Goal: Task Accomplishment & Management: Complete application form

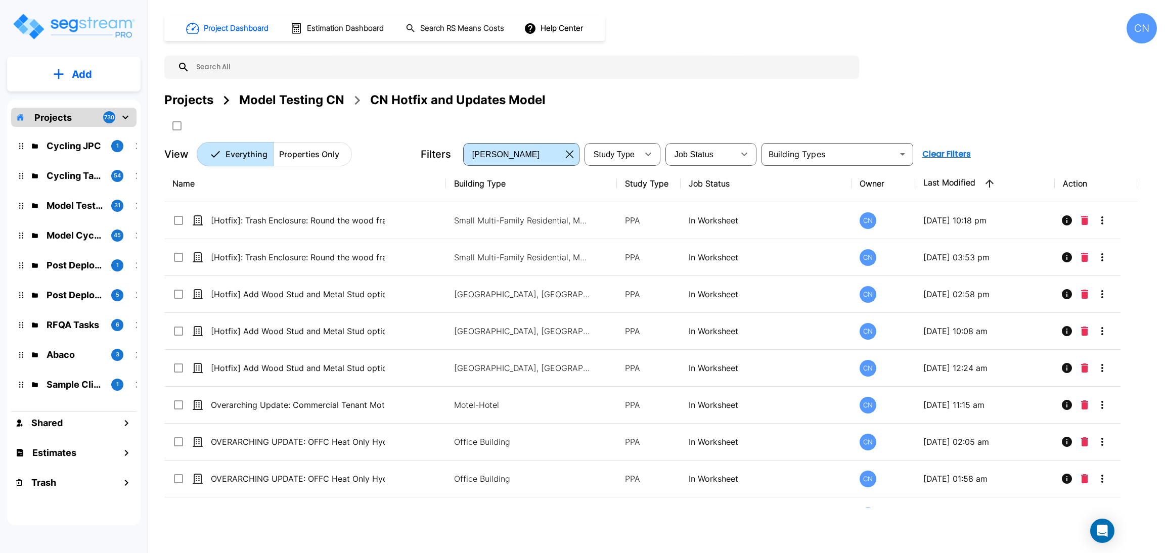
click at [97, 79] on button "Add" at bounding box center [73, 74] width 133 height 29
click at [81, 131] on p "Add Property" at bounding box center [80, 131] width 52 height 12
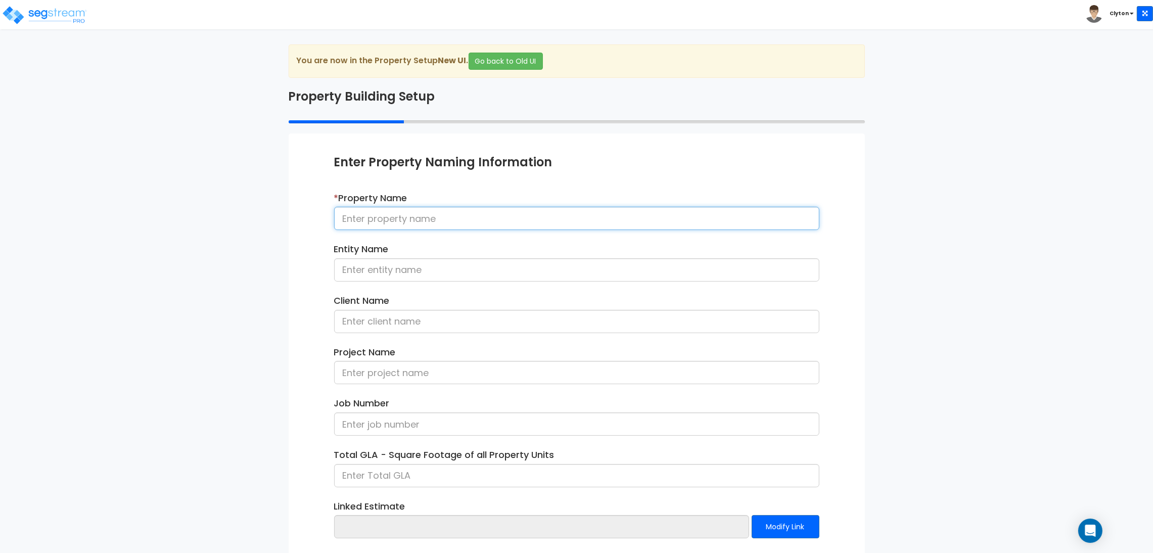
click at [449, 221] on input at bounding box center [576, 218] width 485 height 23
type input "Form 3115 09222025"
click at [132, 338] on div "We are Building your Property. So please grab a coffee and let us do the heavy …" at bounding box center [576, 324] width 1153 height 560
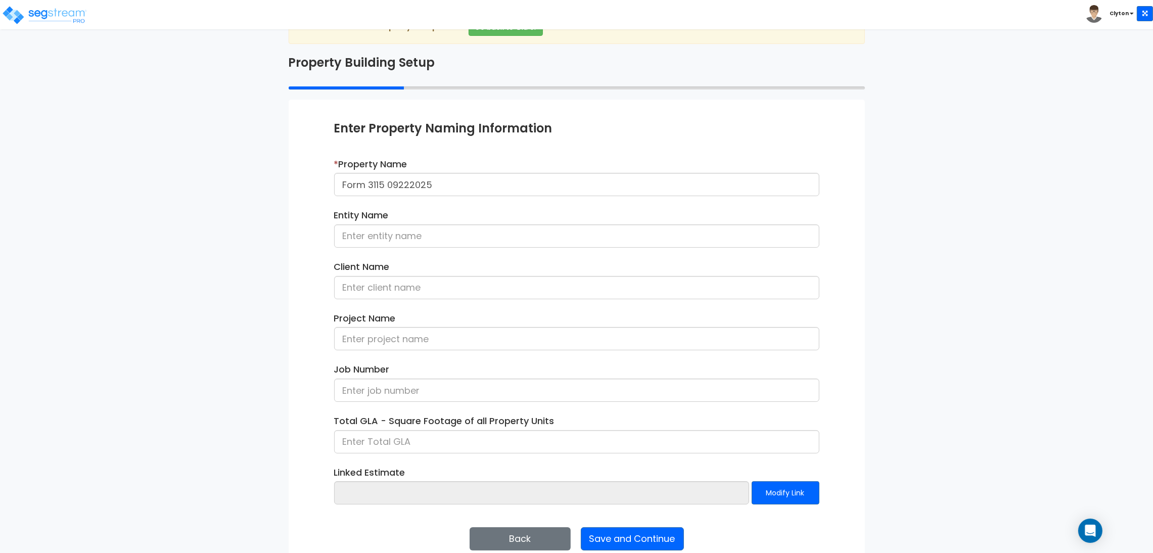
scroll to position [52, 0]
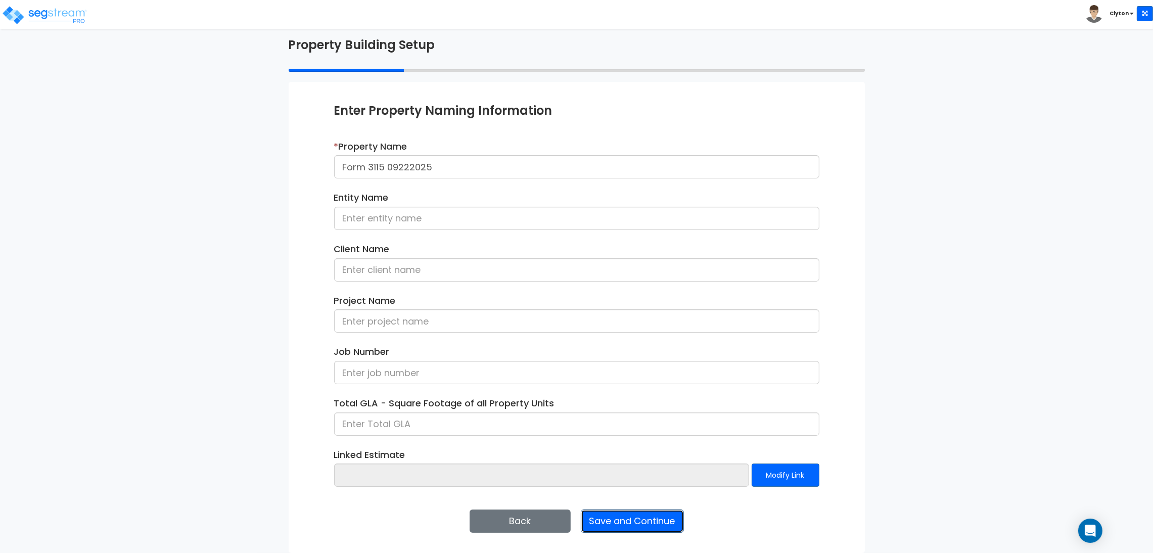
click at [618, 523] on button "Save and Continue" at bounding box center [632, 520] width 103 height 23
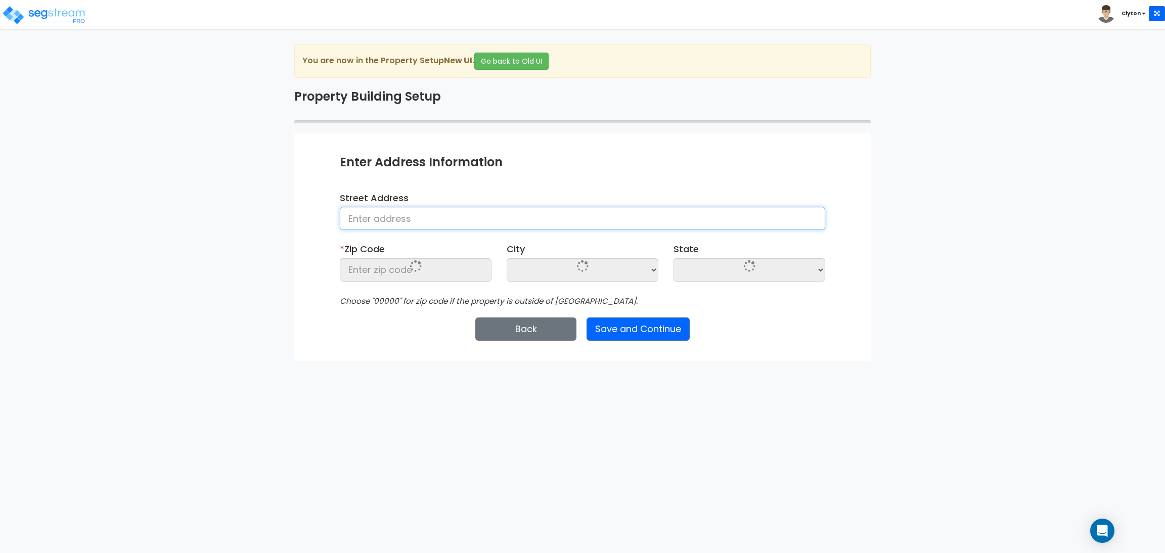
click at [561, 218] on input at bounding box center [582, 218] width 485 height 23
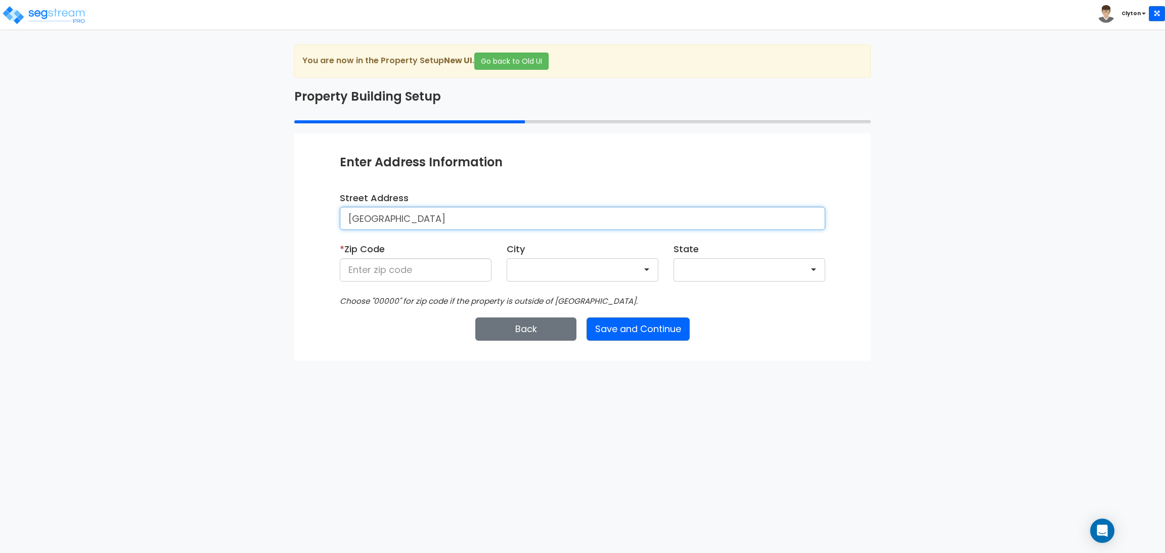
type input "Denver"
type input "80206"
click at [630, 328] on button "Save and Continue" at bounding box center [637, 328] width 103 height 23
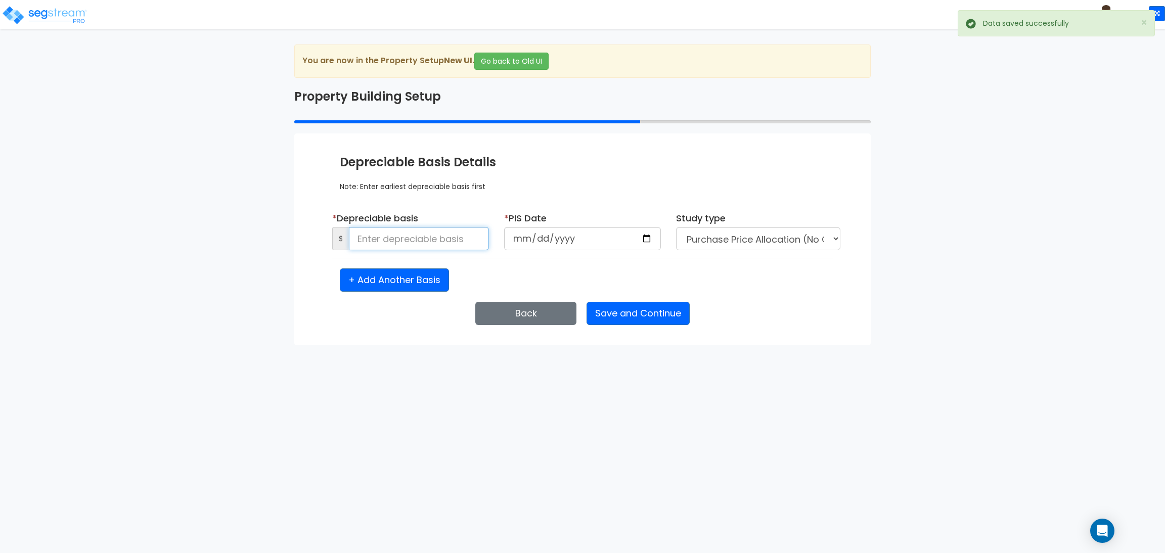
click at [450, 240] on input at bounding box center [419, 238] width 140 height 23
type input "1,500,000"
click at [648, 244] on input "date" at bounding box center [582, 238] width 157 height 23
type input "2025-09-10"
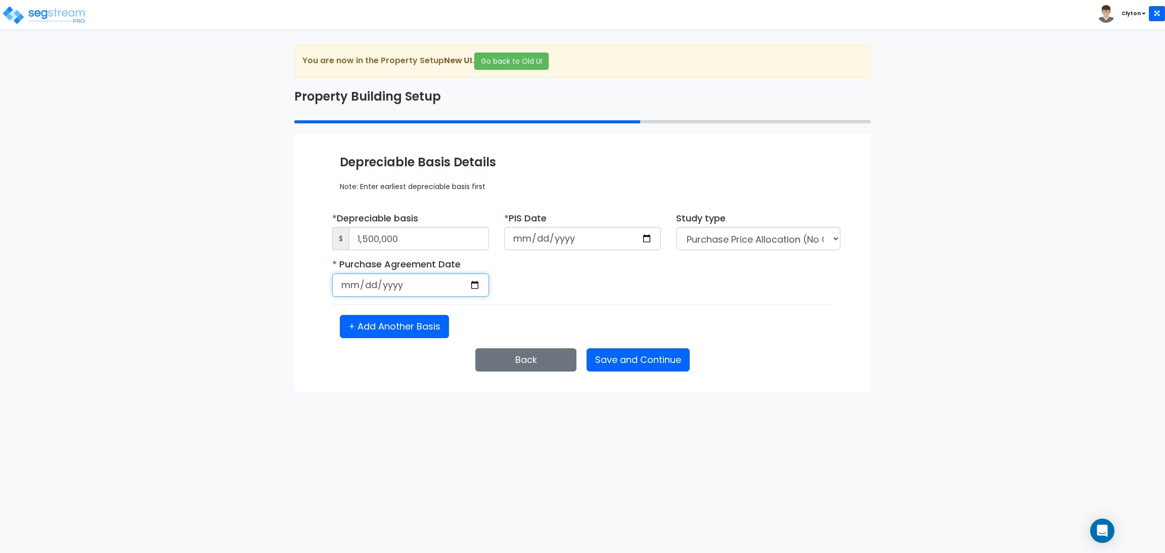
click at [475, 285] on input "date" at bounding box center [410, 284] width 157 height 23
type input "2024-07-10"
click at [555, 289] on div "* Purchase Agreement Date 2024-07-10 Is it a renovation on an existing building?" at bounding box center [582, 281] width 516 height 47
click at [742, 237] on select "Purchase Price Allocation (No Given Costs) New Construction / Reno / TI's (Give…" at bounding box center [758, 238] width 164 height 23
click at [569, 303] on div "* Purchase Agreement Date 2024-07-10 Is it a renovation on an existing building?" at bounding box center [582, 281] width 516 height 47
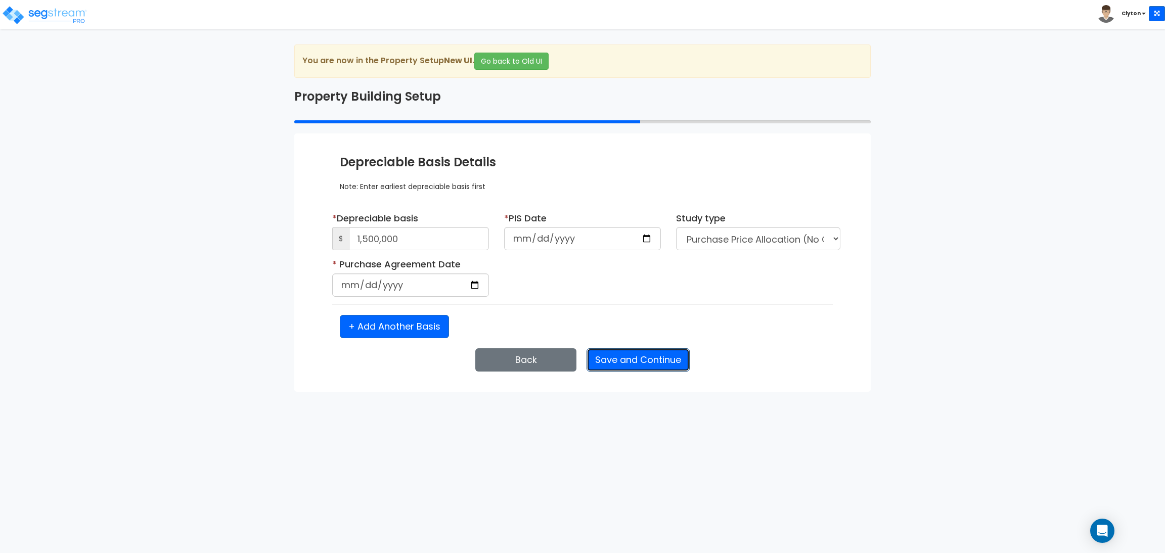
click at [624, 360] on button "Save and Continue" at bounding box center [637, 359] width 103 height 23
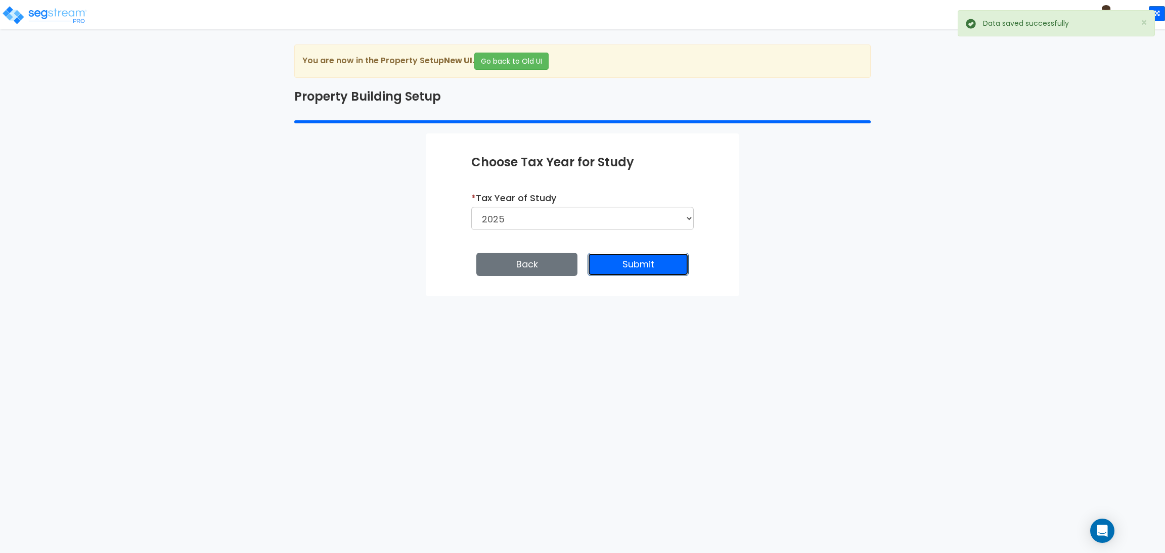
click at [648, 271] on button "Submit" at bounding box center [637, 264] width 101 height 23
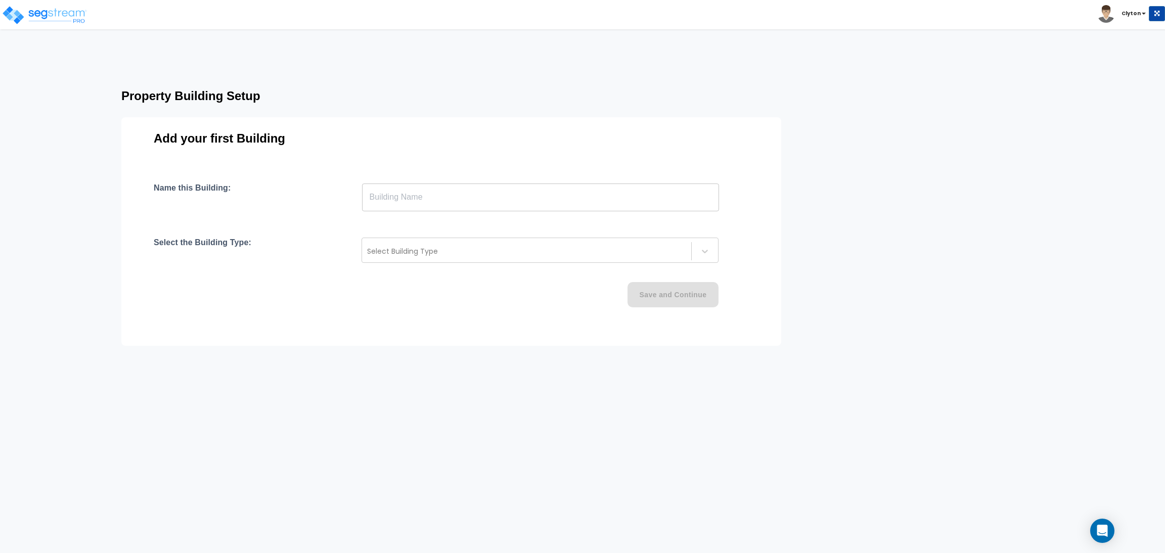
click at [901, 322] on div "Property Building Setup Add your first Building Name this Building: ​ Select th…" at bounding box center [582, 209] width 1165 height 256
click at [878, 230] on div "Property Building Setup Add your first Building Name this Building: ​ Select th…" at bounding box center [582, 209] width 1165 height 256
click at [523, 183] on input "text" at bounding box center [540, 197] width 357 height 28
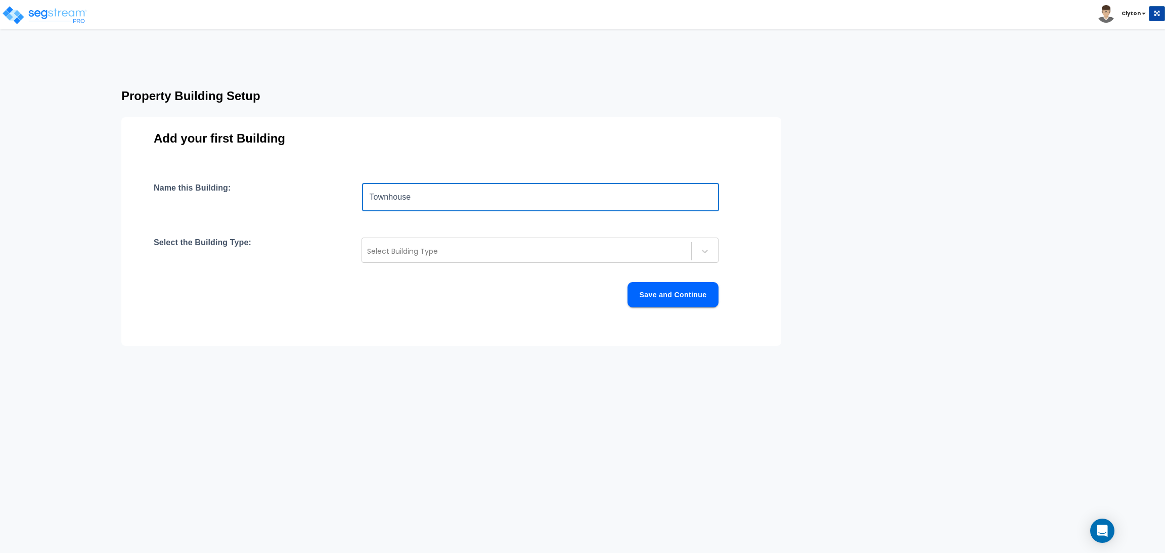
type input "Townhouse"
drag, startPoint x: 50, startPoint y: 374, endPoint x: 57, endPoint y: 369, distance: 7.7
click at [50, 374] on html "Toggle navigation Clyton x" at bounding box center [582, 209] width 1165 height 418
click at [454, 256] on div at bounding box center [526, 251] width 319 height 12
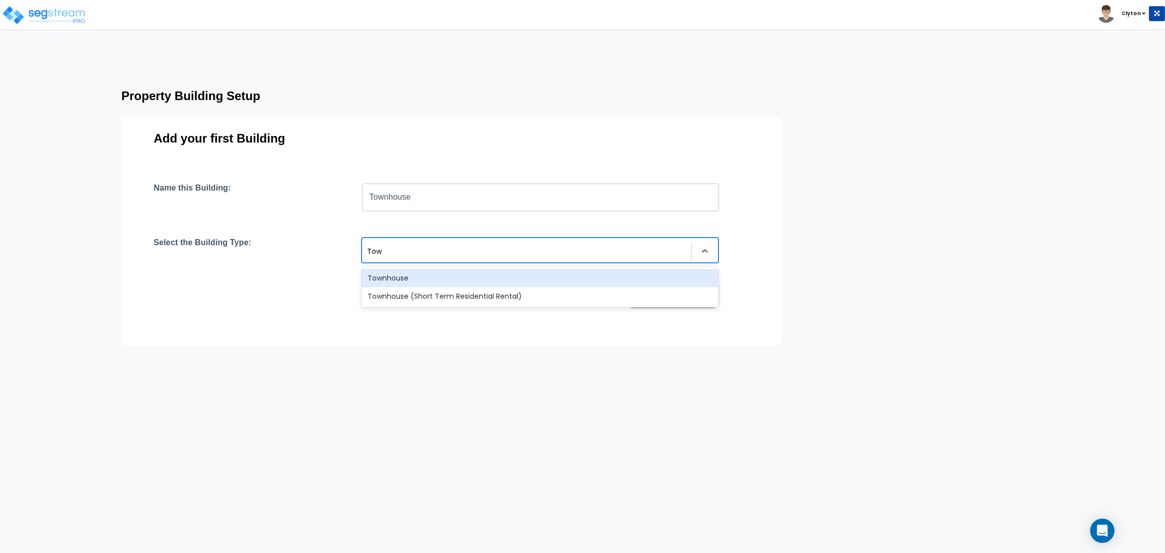
type input "Town"
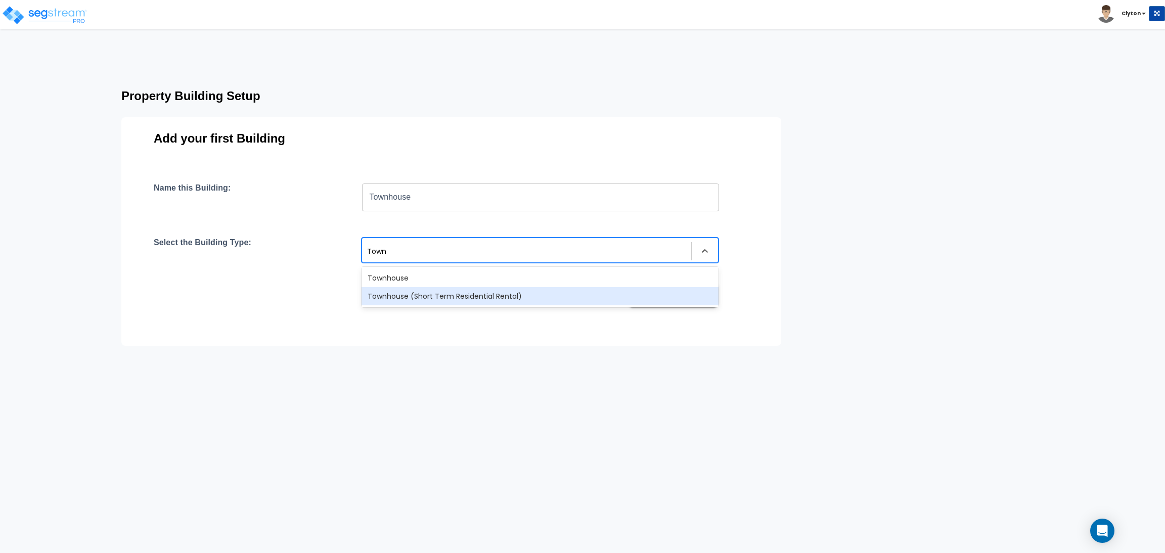
click at [445, 287] on div "Townhouse (Short Term Residential Rental)" at bounding box center [539, 296] width 357 height 18
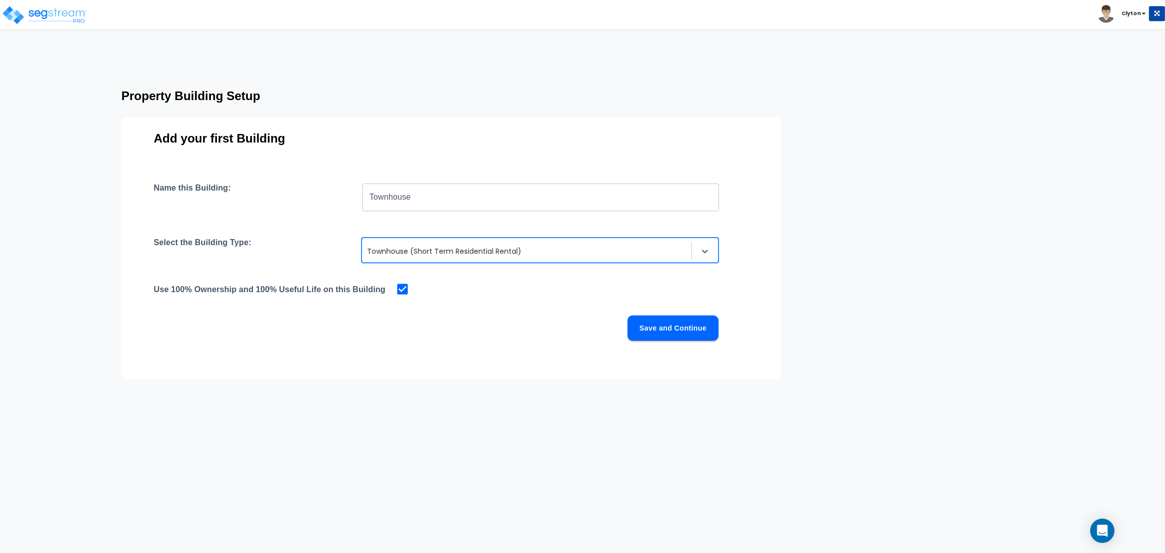
click at [474, 258] on div "Townhouse (Short Term Residential Rental)" at bounding box center [526, 251] width 329 height 16
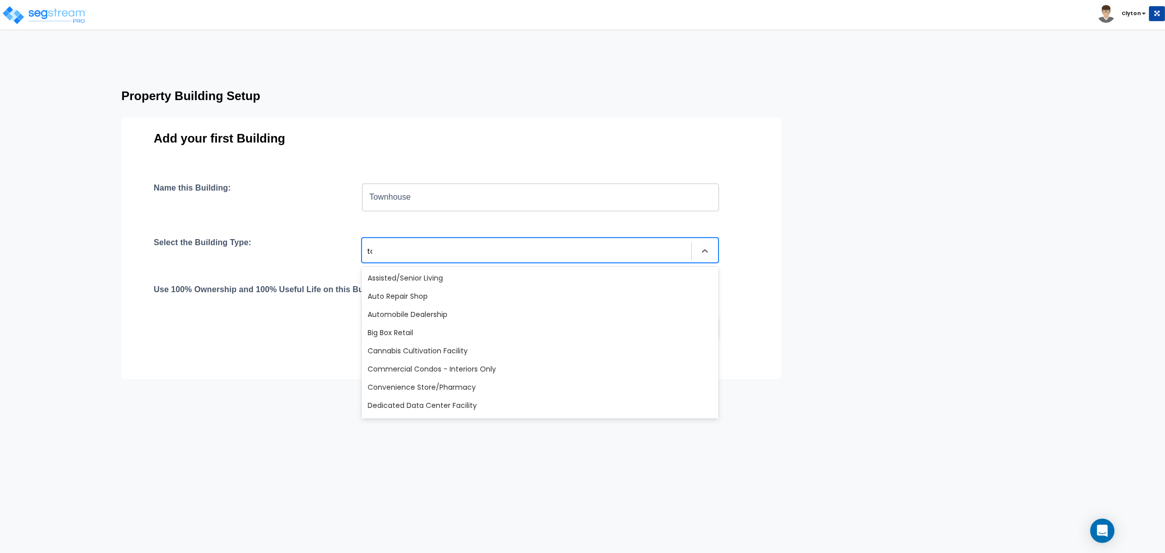
type input "town"
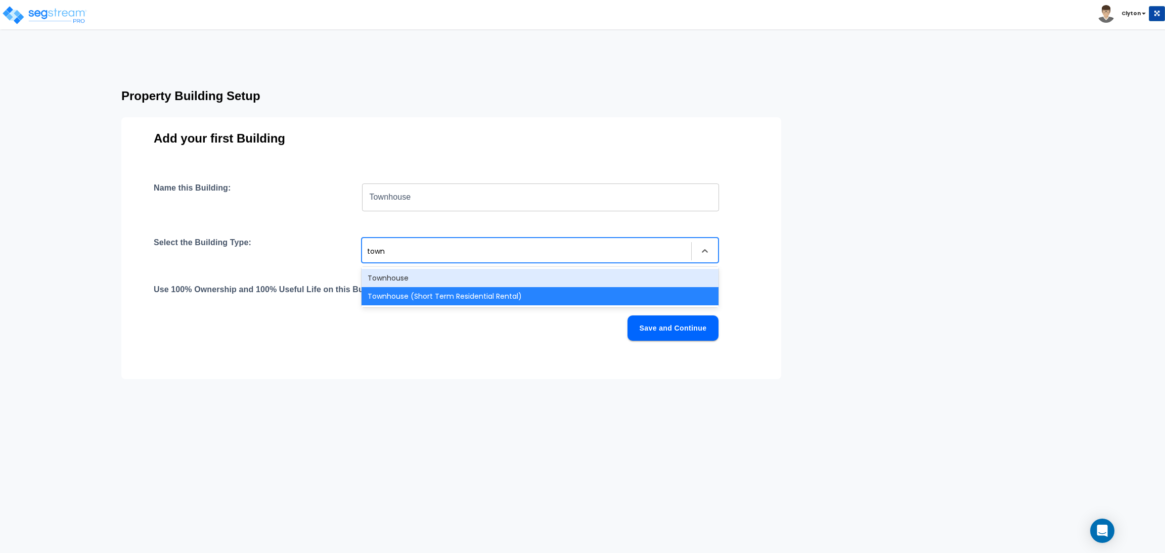
click at [473, 273] on div "Townhouse" at bounding box center [539, 278] width 357 height 18
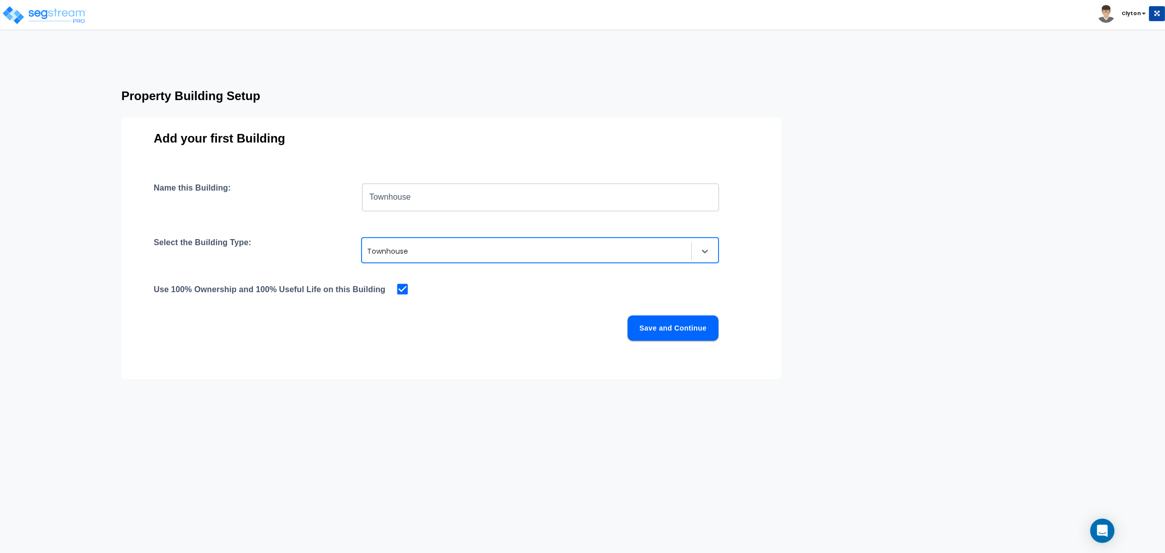
click at [499, 325] on div "Save and Continue" at bounding box center [436, 327] width 565 height 25
click at [628, 321] on button "Save and Continue" at bounding box center [672, 327] width 91 height 25
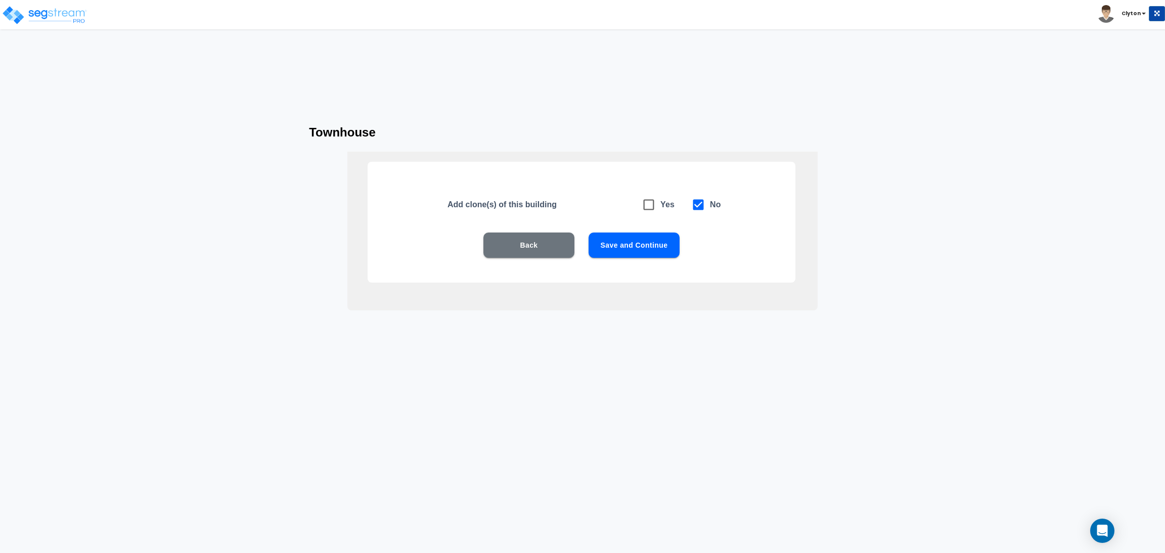
click at [577, 391] on html "Toggle navigation Clyton x" at bounding box center [582, 195] width 1165 height 391
click at [645, 245] on button "Save and Continue" at bounding box center [633, 245] width 91 height 25
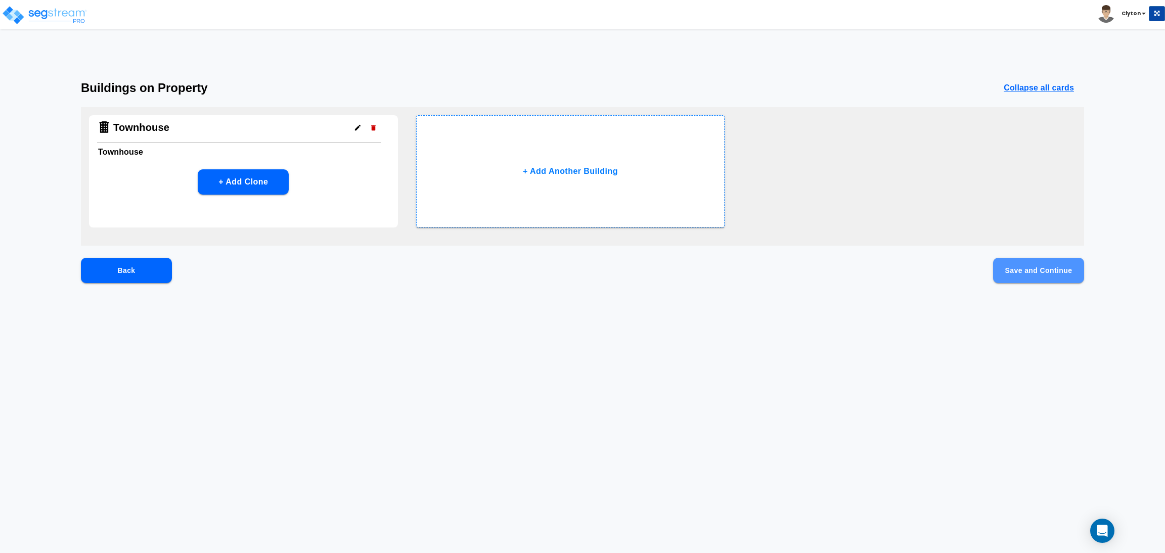
click at [1025, 265] on button "Save and Continue" at bounding box center [1038, 270] width 91 height 25
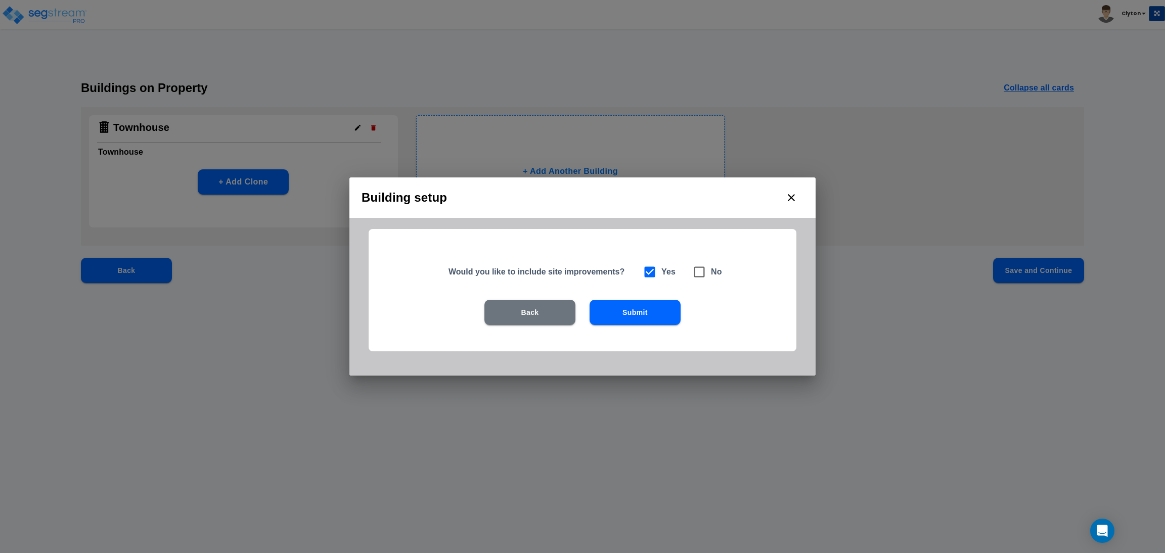
click at [655, 322] on button "Submit" at bounding box center [634, 312] width 91 height 25
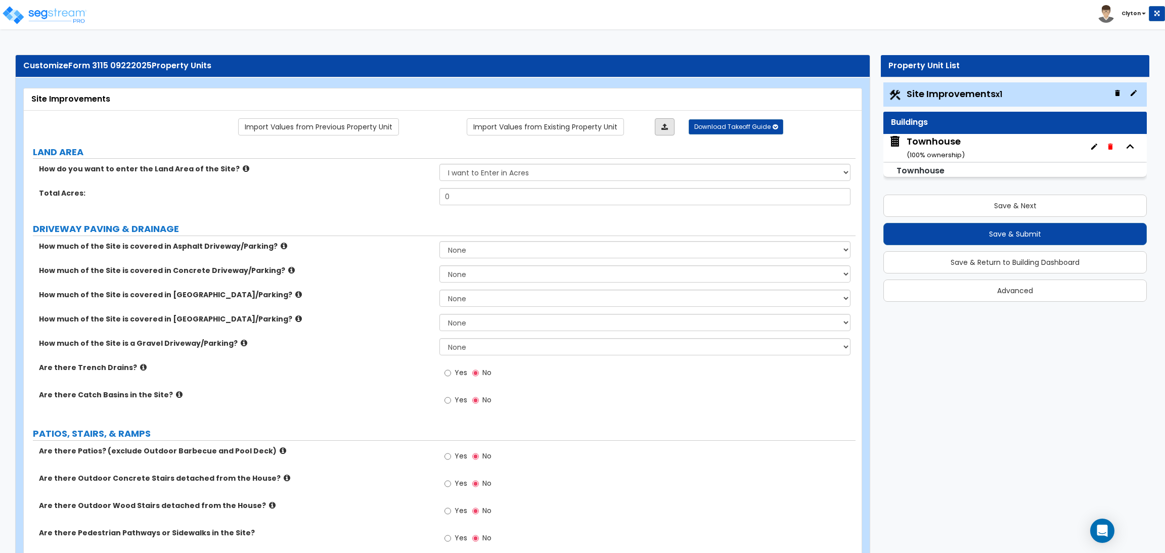
click at [669, 125] on link at bounding box center [665, 126] width 20 height 17
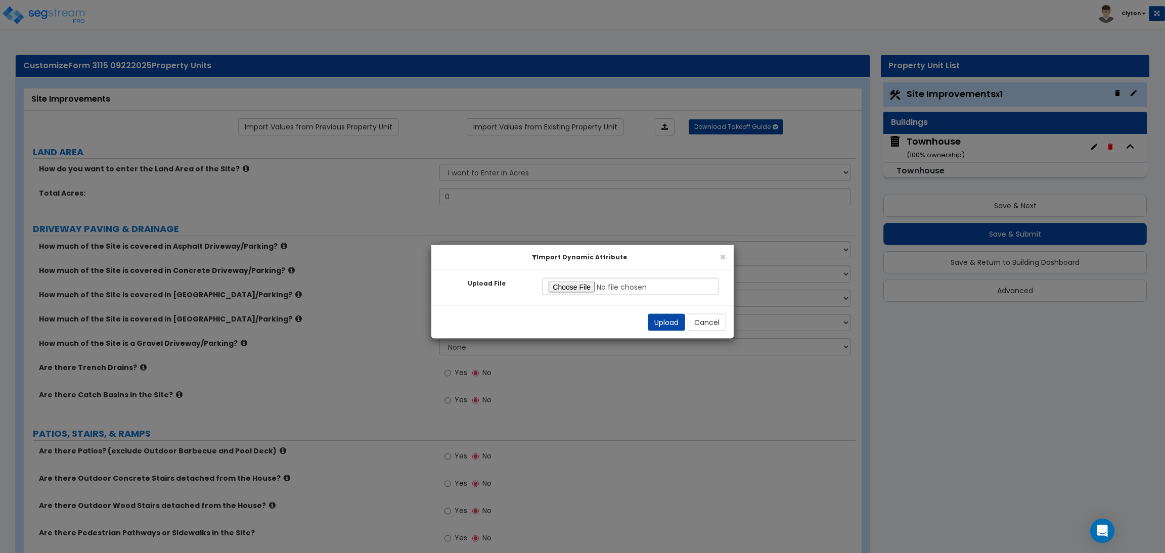
type input "C:\fakepath\Multiple SFH 07102025 - Site Improvements.xlsx"
click at [662, 326] on button "Upload" at bounding box center [665, 322] width 37 height 17
select select "2"
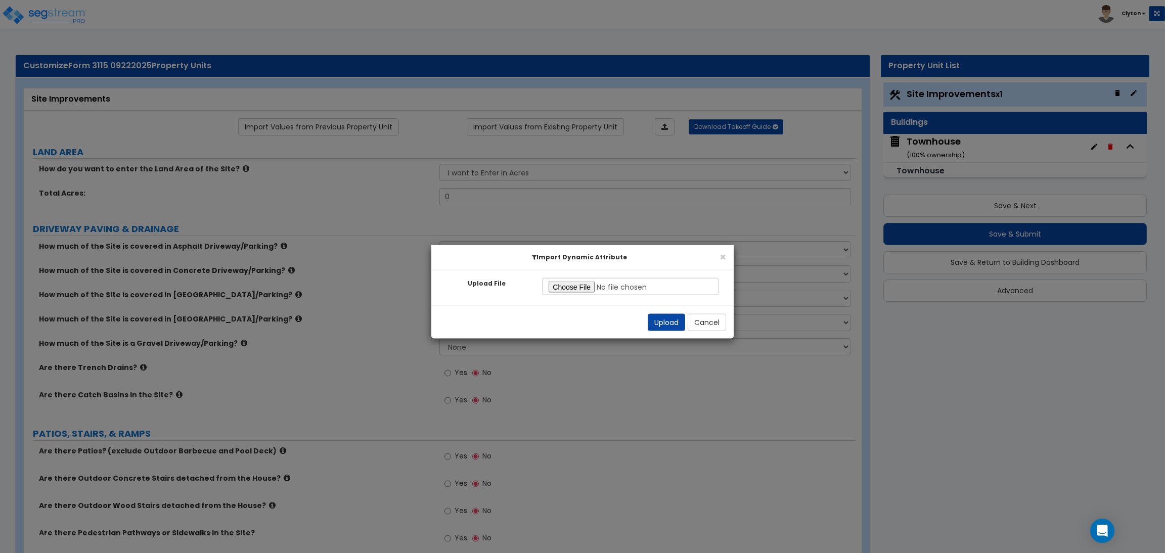
select select "2"
radio input "true"
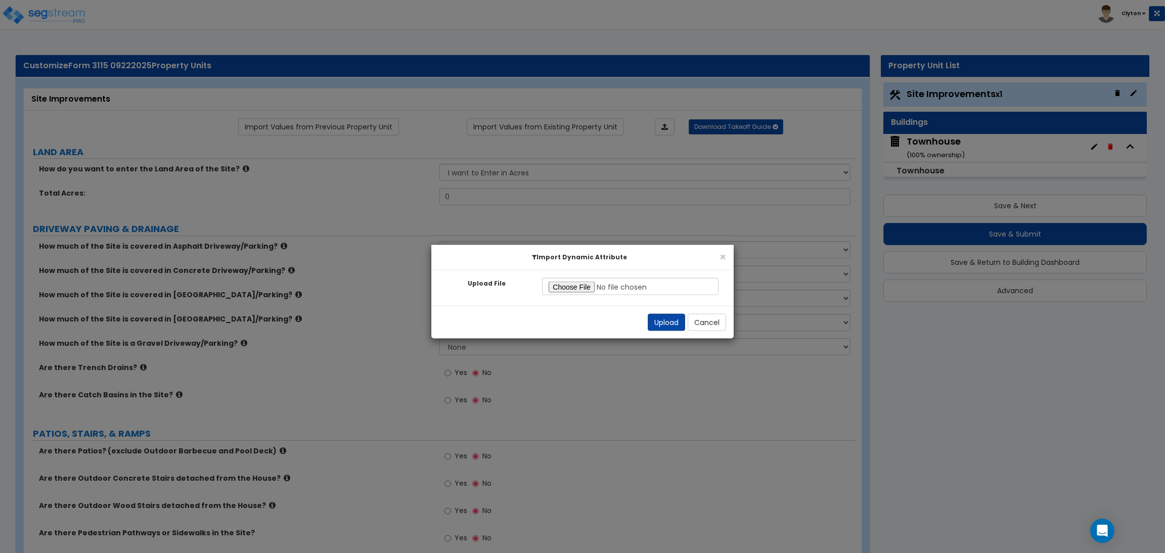
radio input "true"
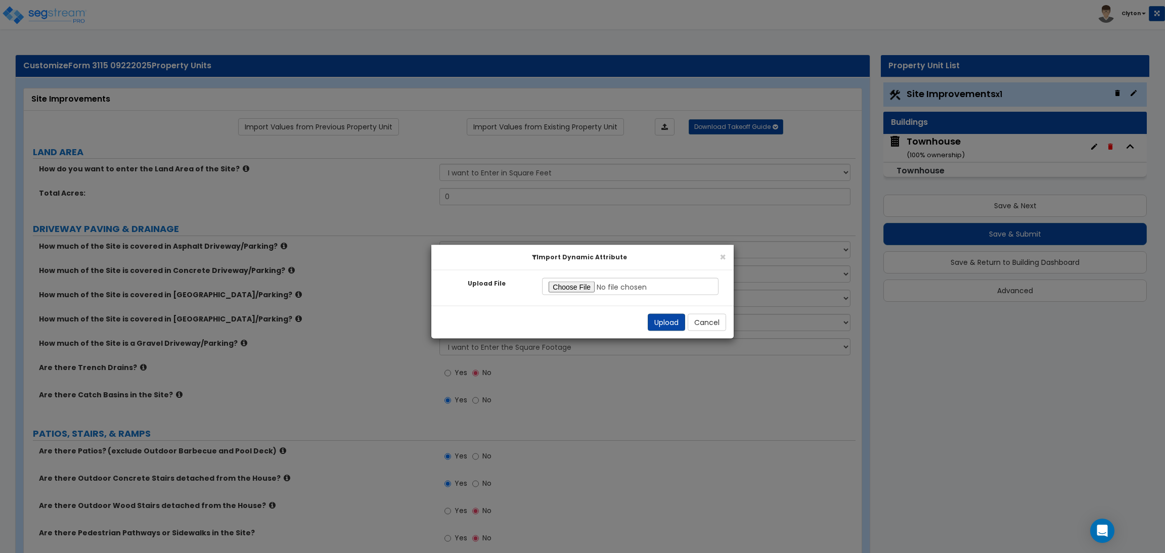
radio input "true"
select select "2"
radio input "true"
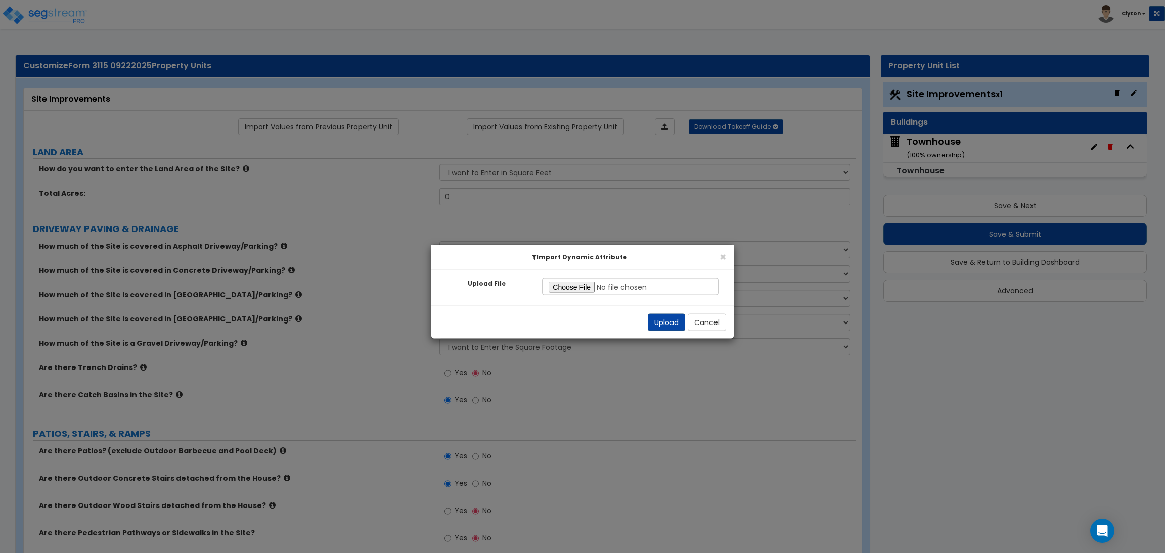
radio input "true"
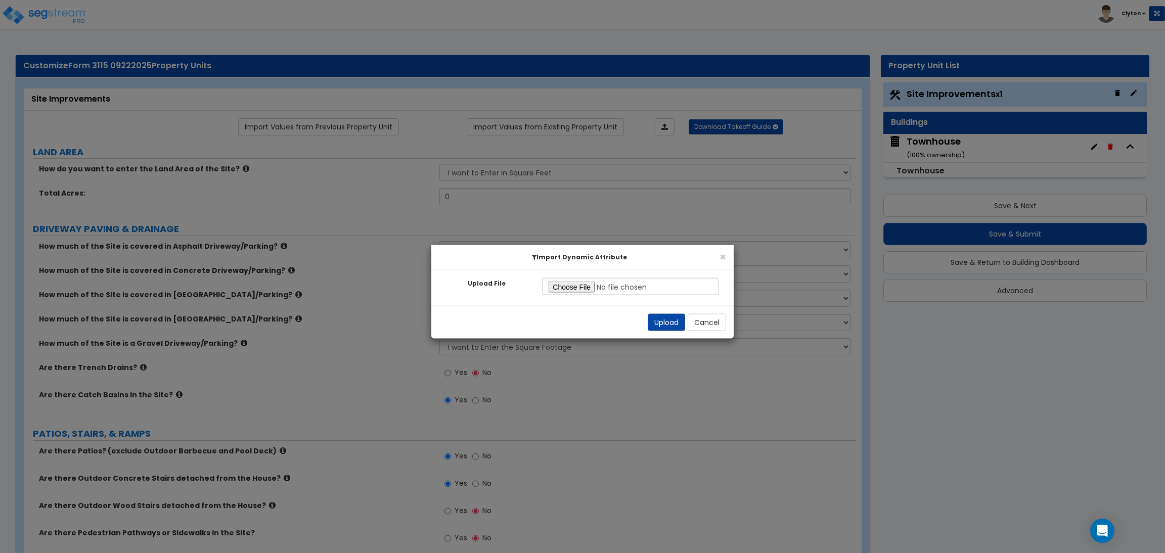
radio input "true"
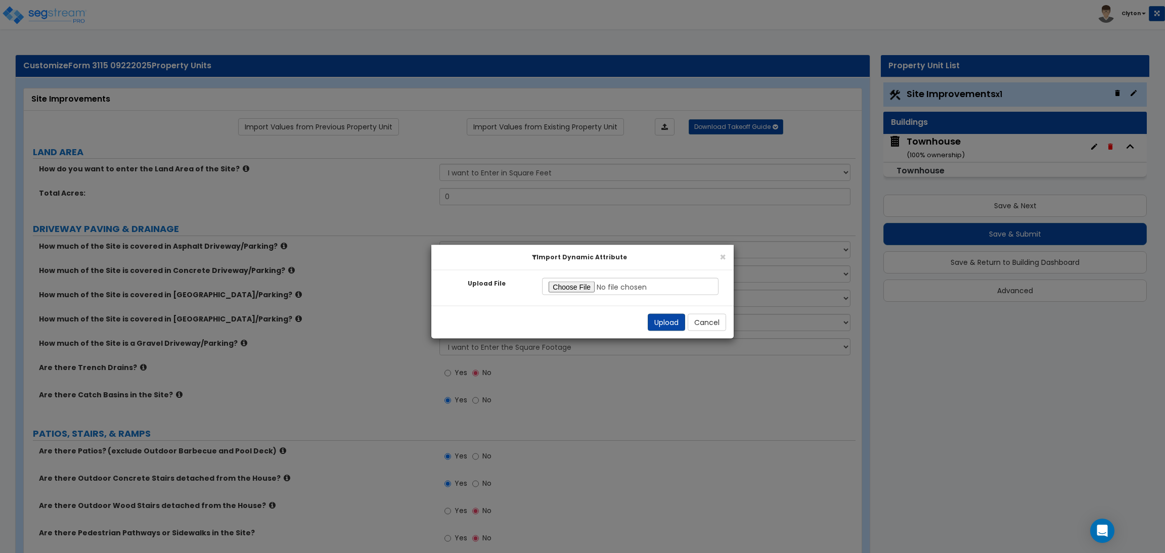
radio input "true"
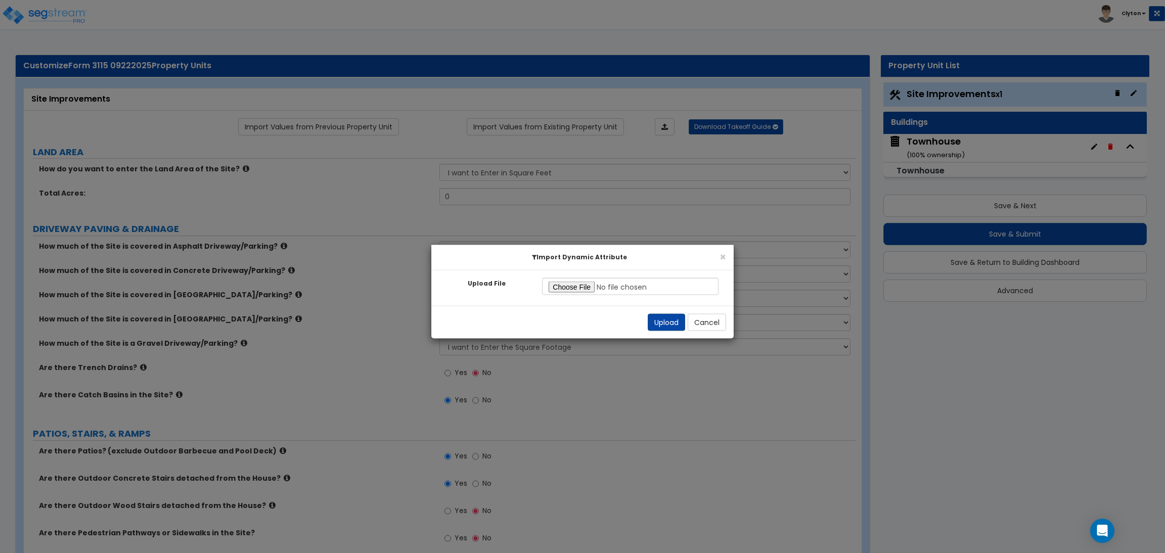
radio input "true"
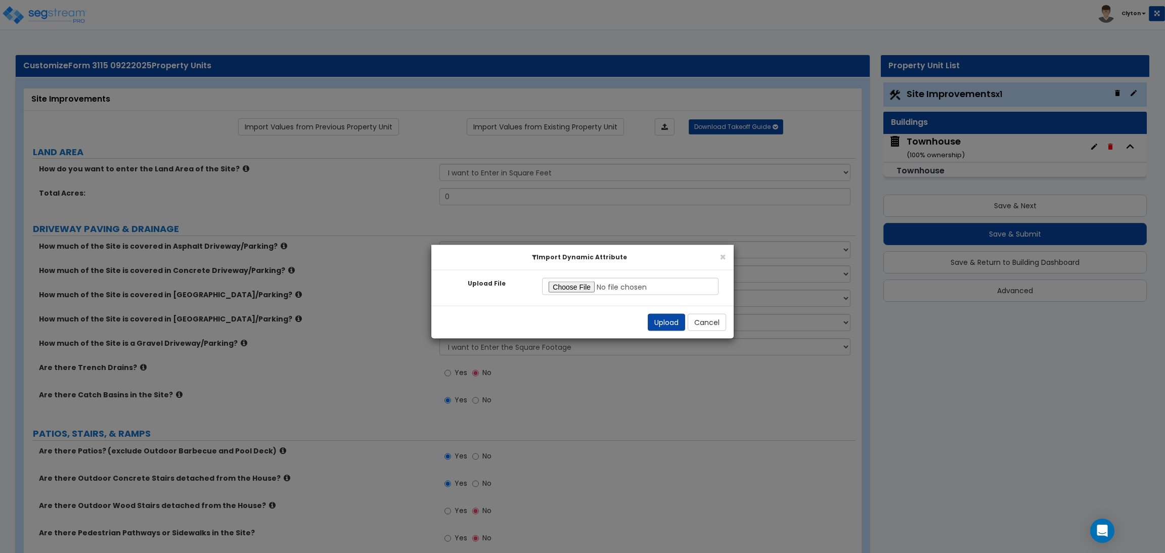
radio input "true"
select select "0"
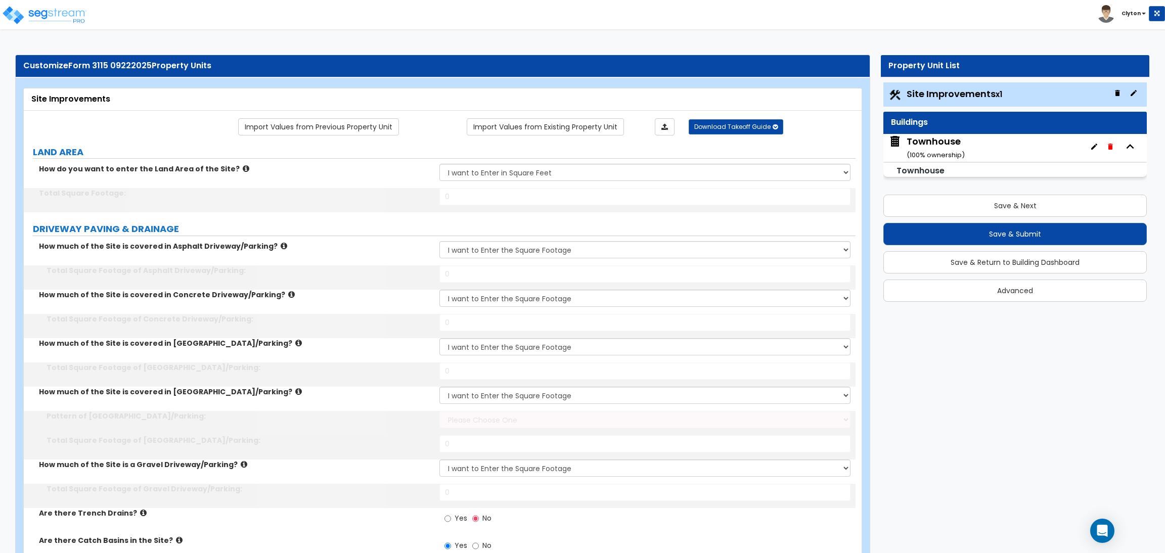
type input "100000"
type input "15000"
type input "5000"
type input "1200"
select select "1"
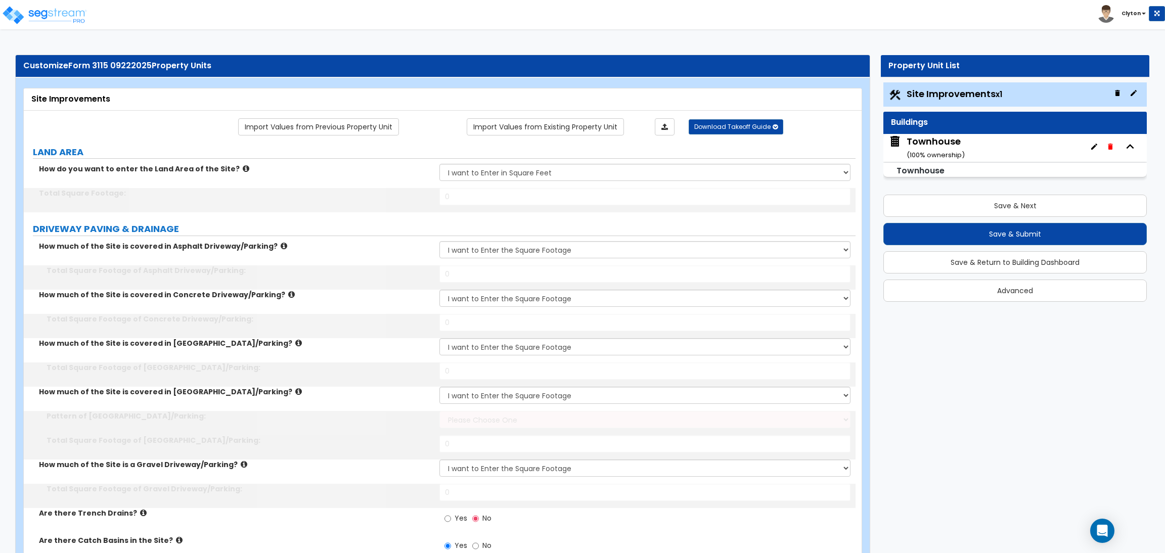
type input "1300"
type input "1000"
type input "4"
select select "2"
type input "400"
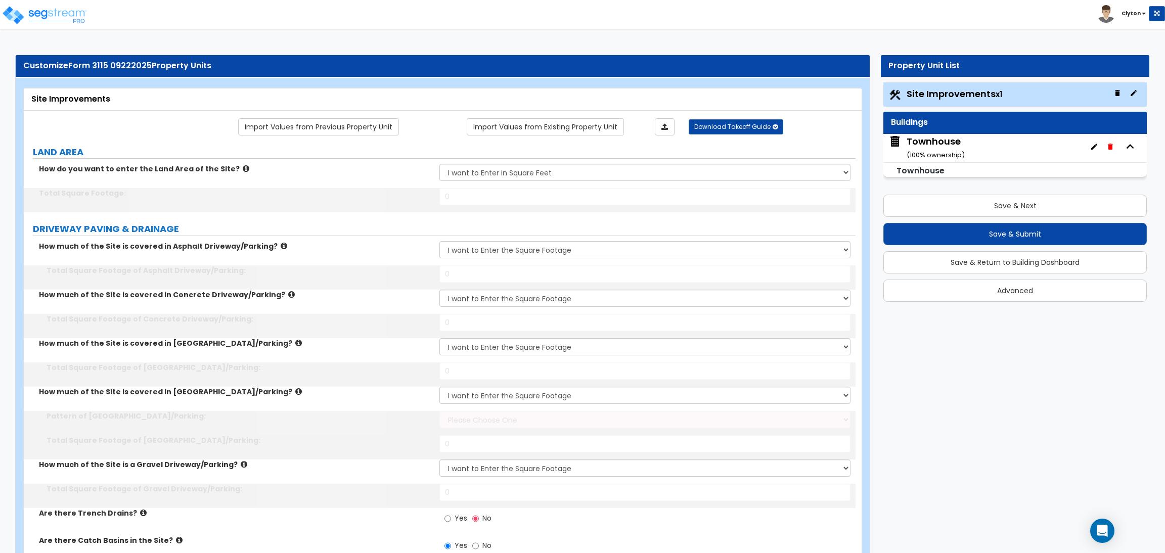
select select "1"
type input "5"
type input "10"
radio input "true"
select select "1"
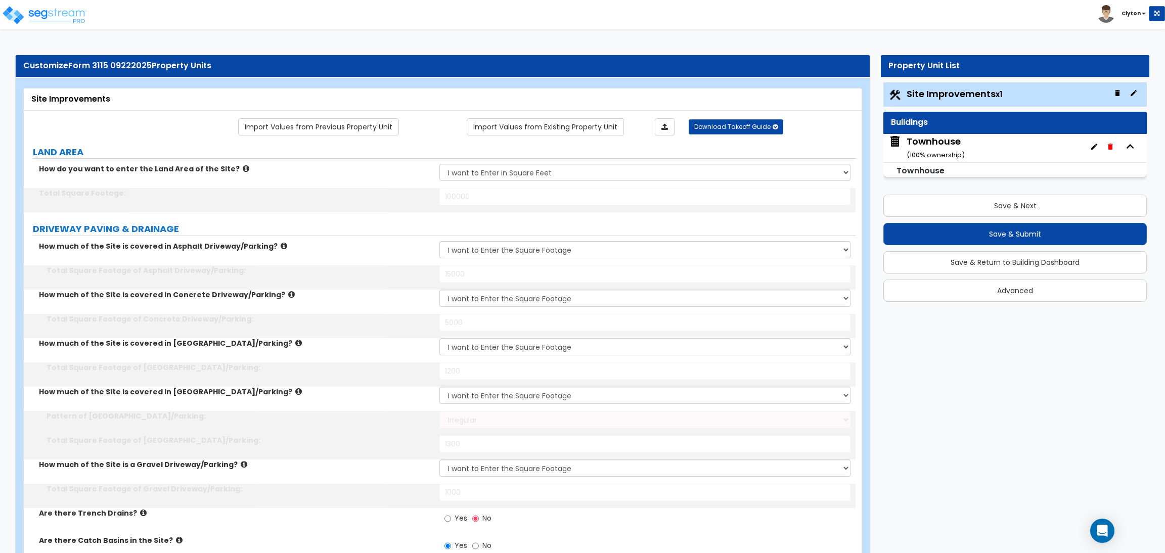
type input "6"
type input "12"
radio input "true"
select select "2"
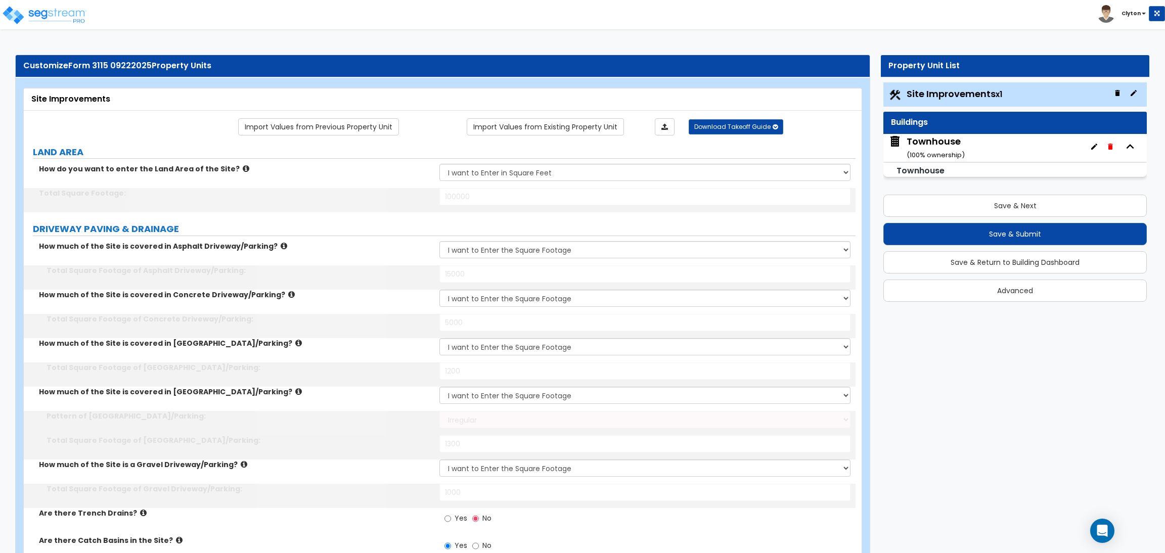
type input "25"
select select "2"
type input "16"
type input "40"
select select "1"
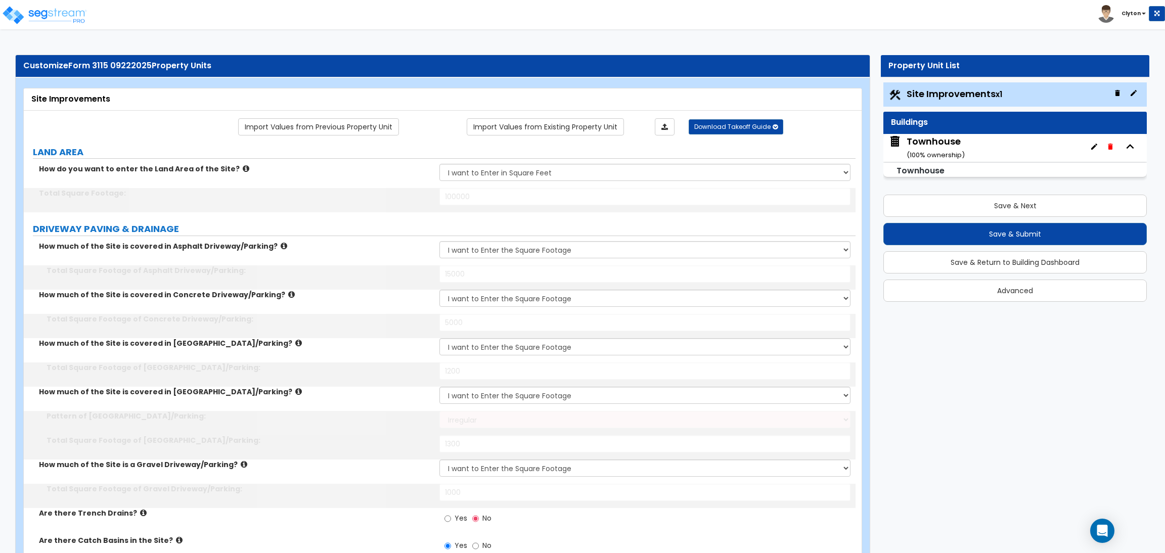
select select "1"
radio input "true"
select select "1"
radio input "true"
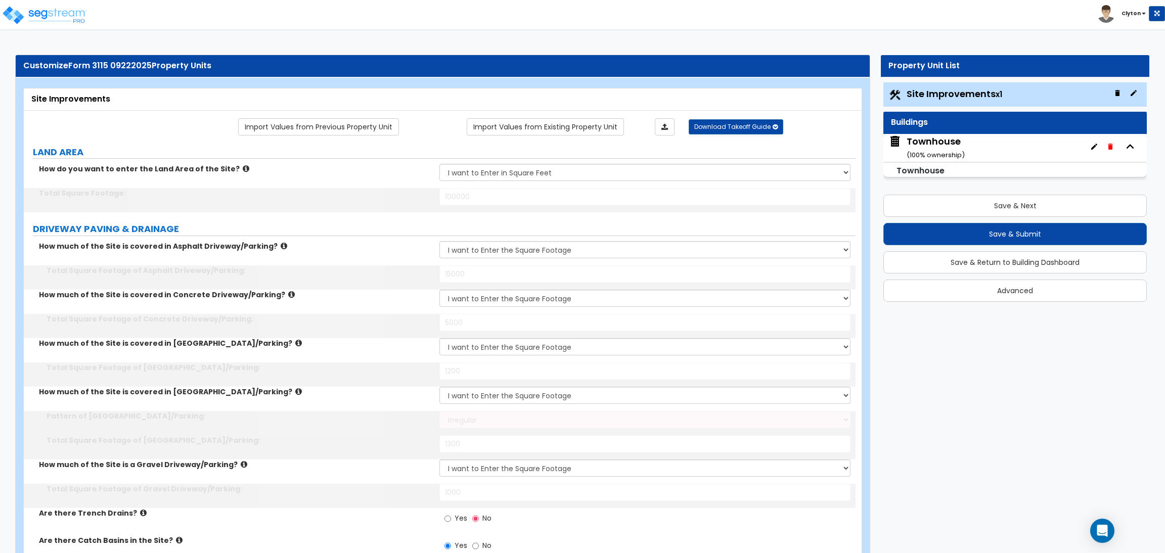
type input "14"
select select "1"
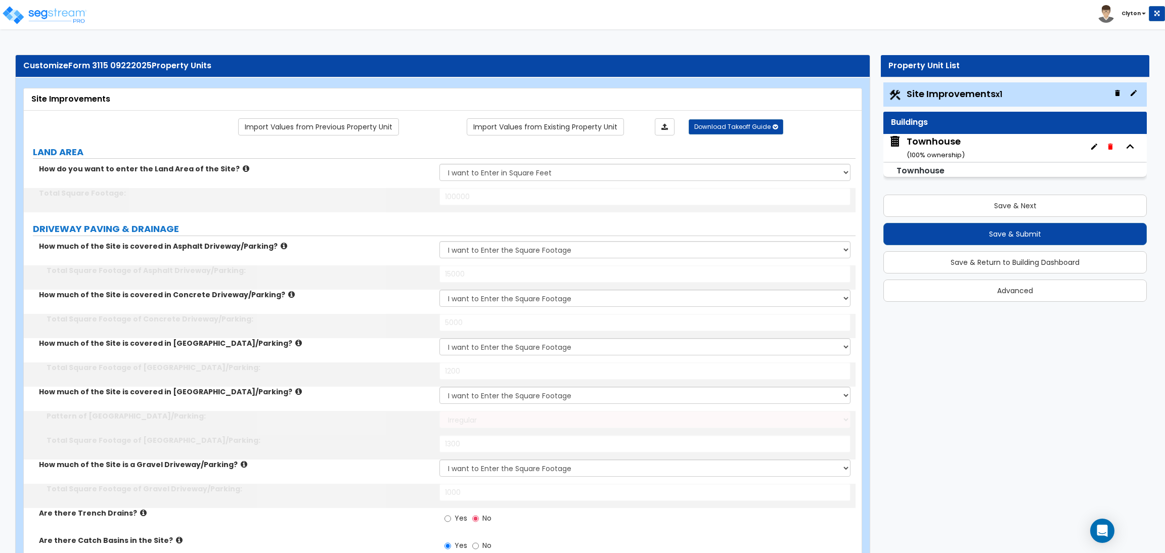
type input "40"
select select "2"
radio input "true"
select select "2"
type input "15"
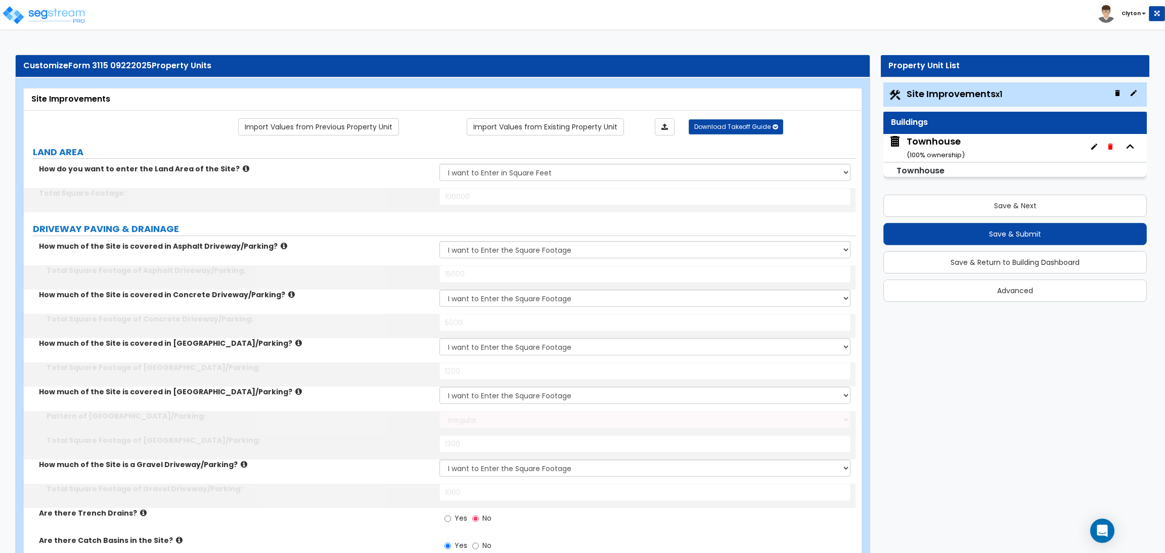
select select "2"
radio input "true"
select select "2"
select select "1"
radio input "true"
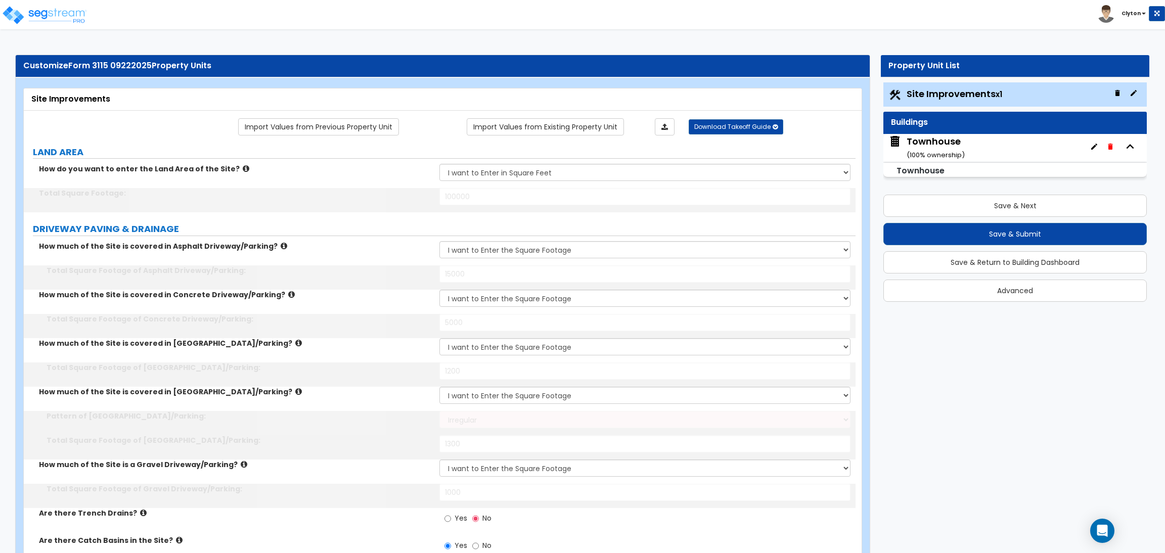
type input "1400"
radio input "true"
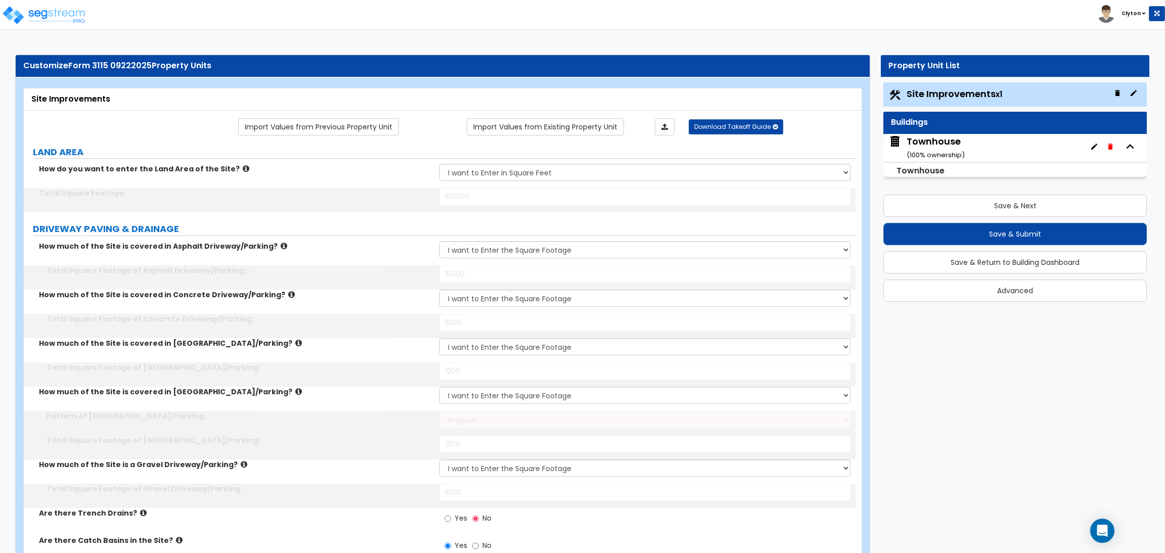
radio input "true"
select select "2"
type input "500"
select select "3"
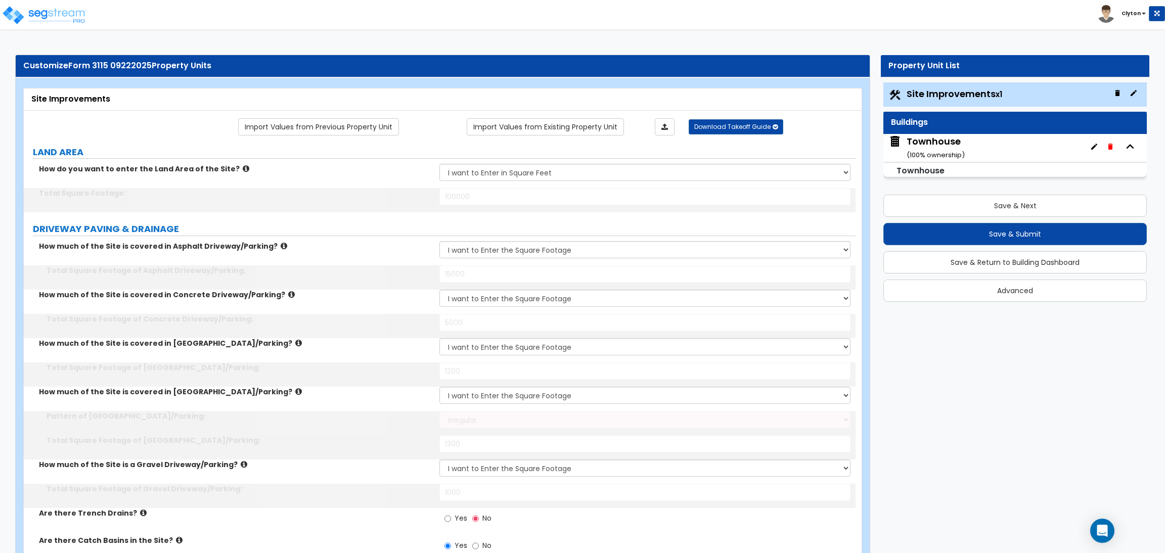
select select "6"
select select "10"
select select "8"
type input "30"
type input "40"
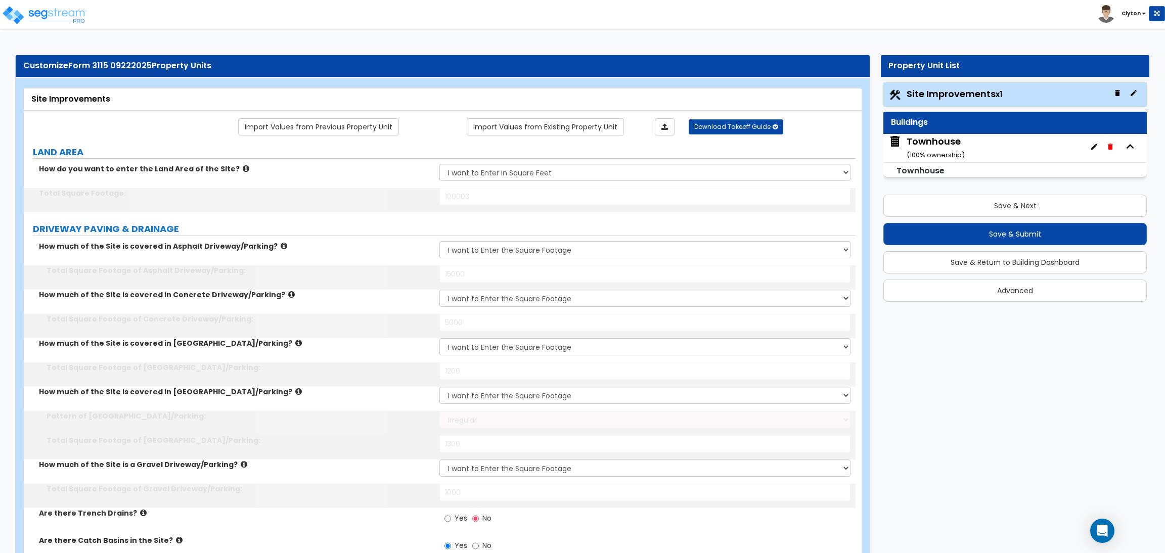
type input "50"
select select "1"
select select "2"
select select "3"
type input "10"
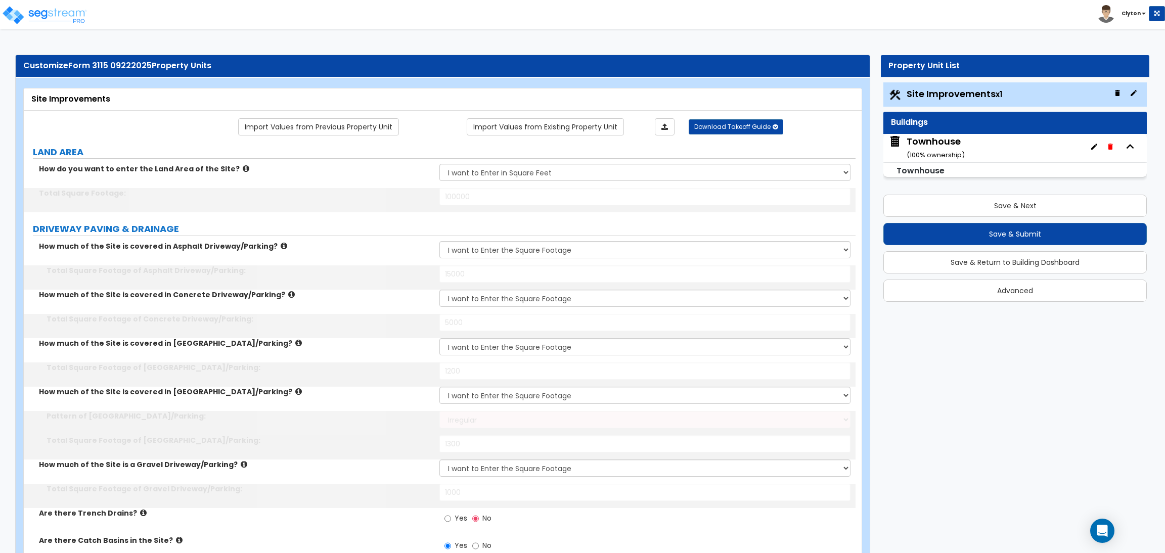
type input "20"
type input "30"
type input "60"
radio input "true"
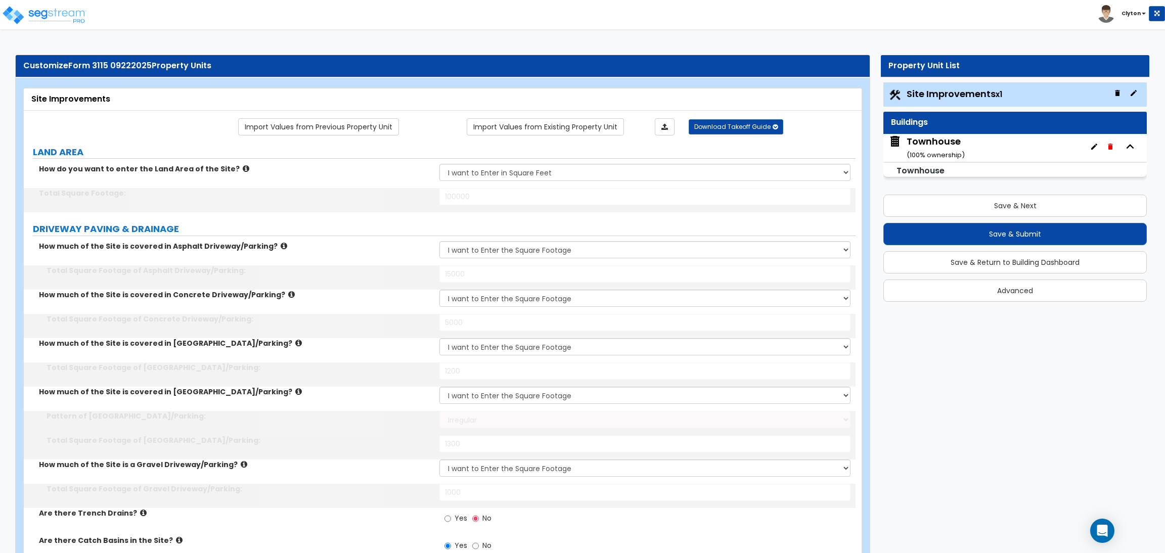
radio input "true"
type input "400"
type input "500"
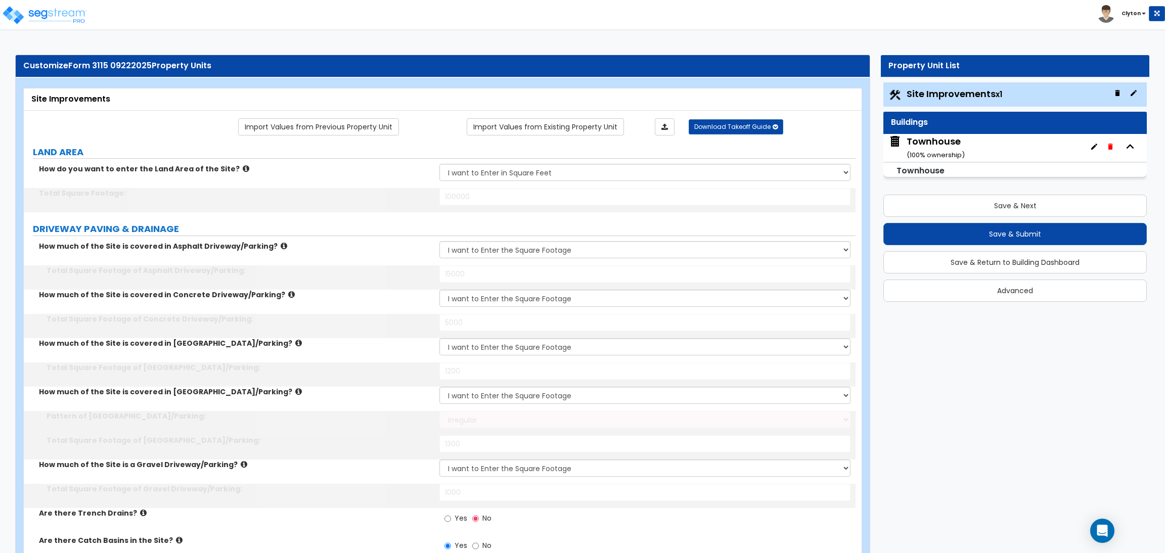
type input "600"
type input "700"
type input "800"
select select "1"
type input "150"
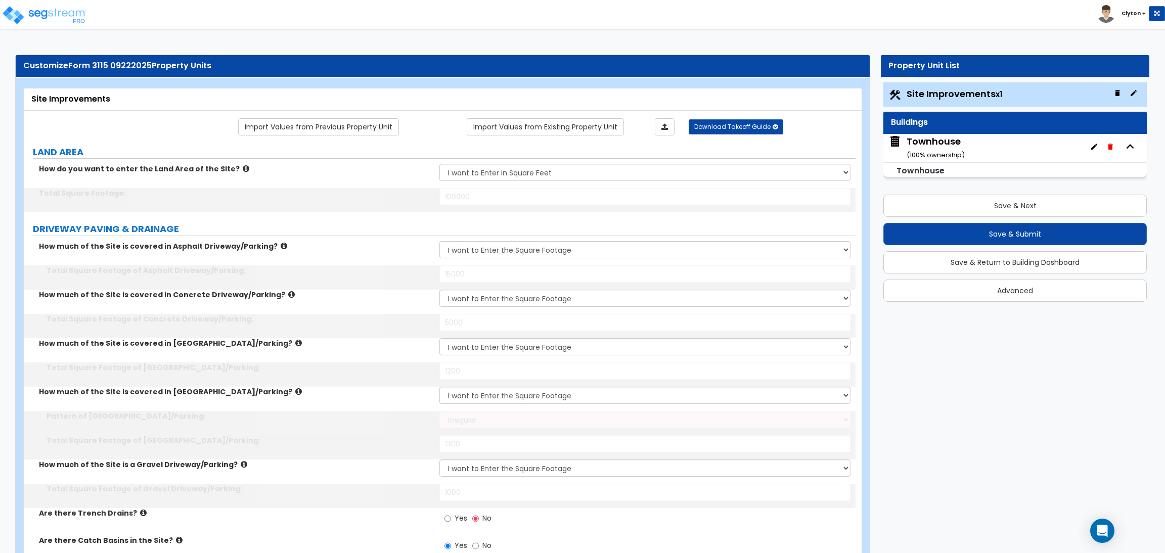
select select "2"
type input "1200"
type input "750"
select select "3"
type input "8"
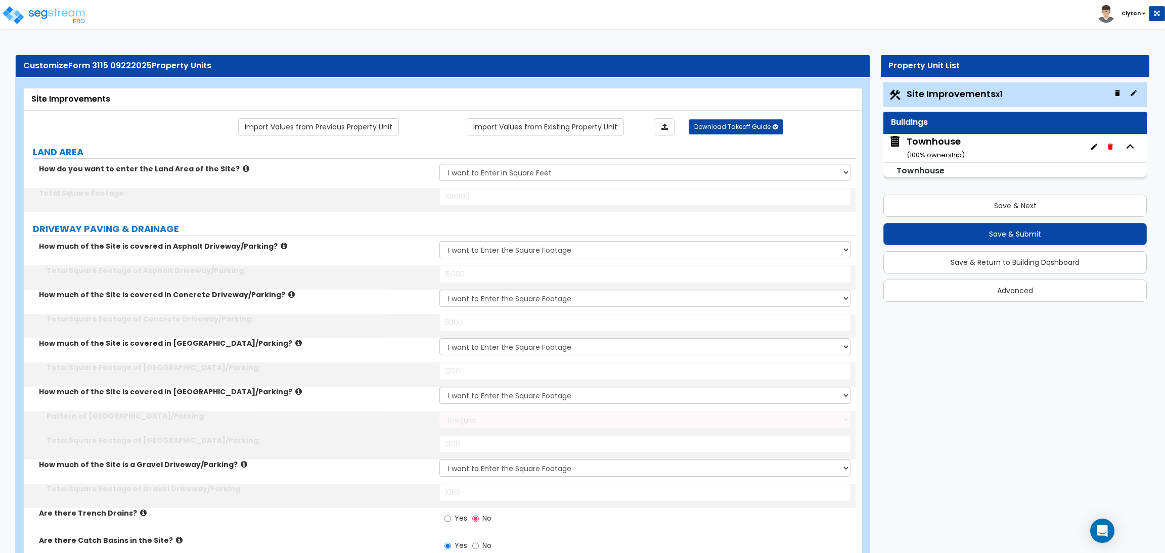
radio input "true"
select select "1"
radio input "true"
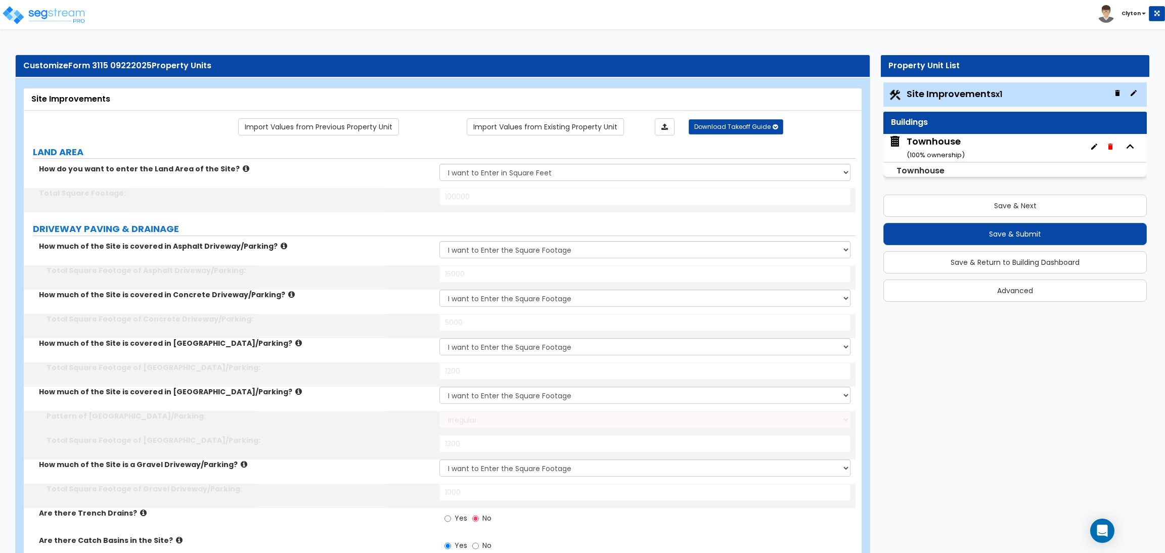
type input "2"
select select "1"
type input "700"
select select "2"
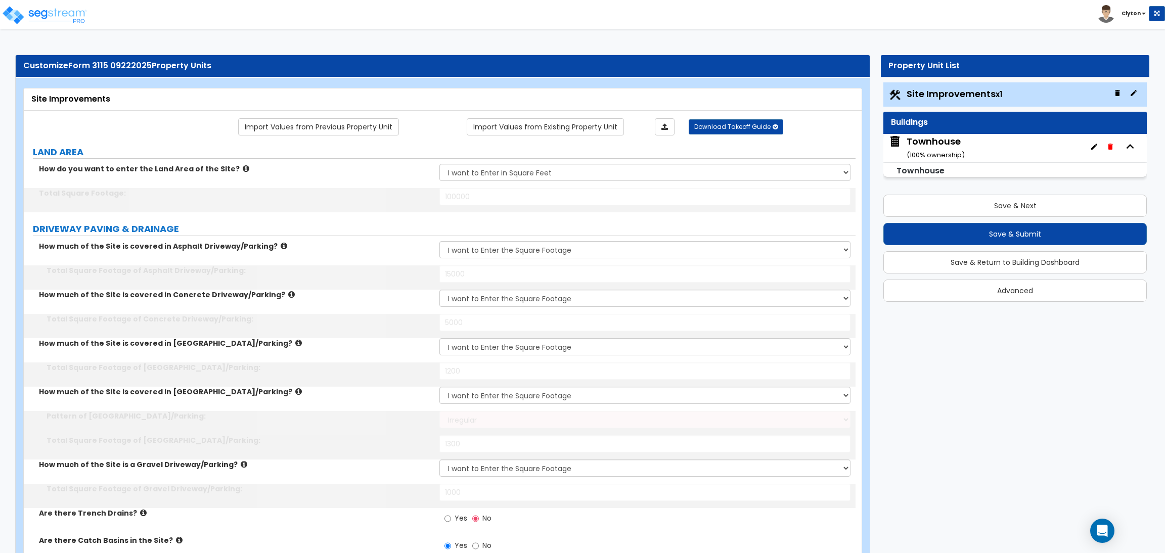
select select "2"
type input "6"
select select "2"
type input "1"
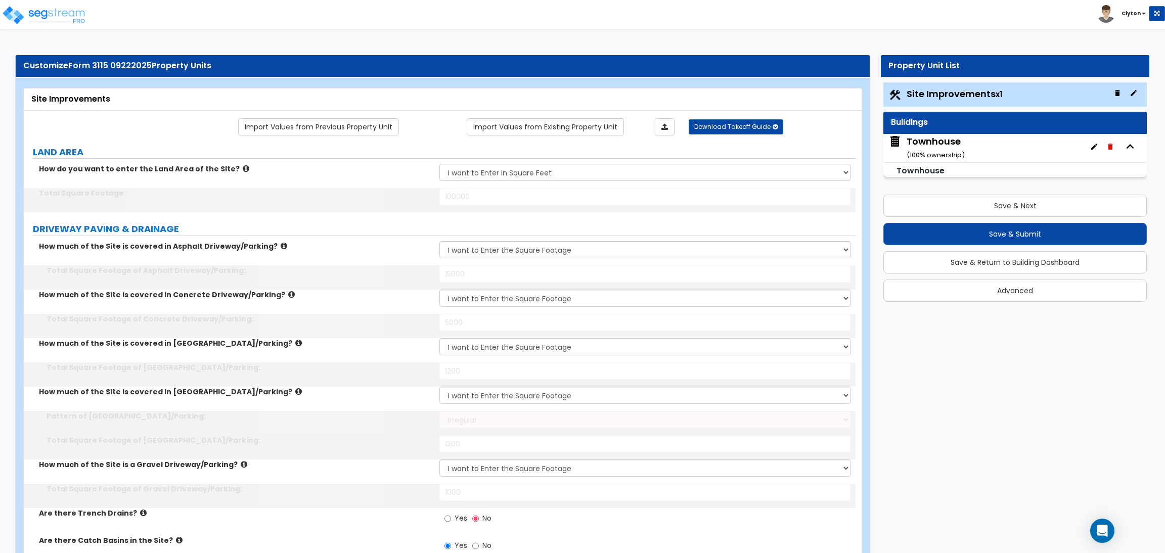
type input "1"
type input "2"
radio input "true"
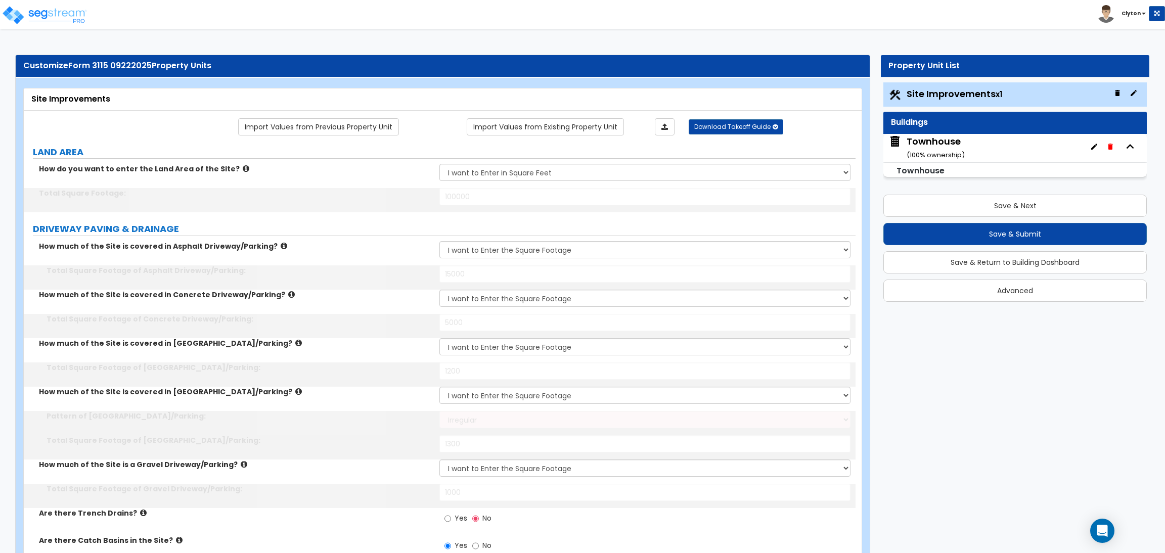
select select "5"
type input "7"
type input "4"
type input "2"
type input "1"
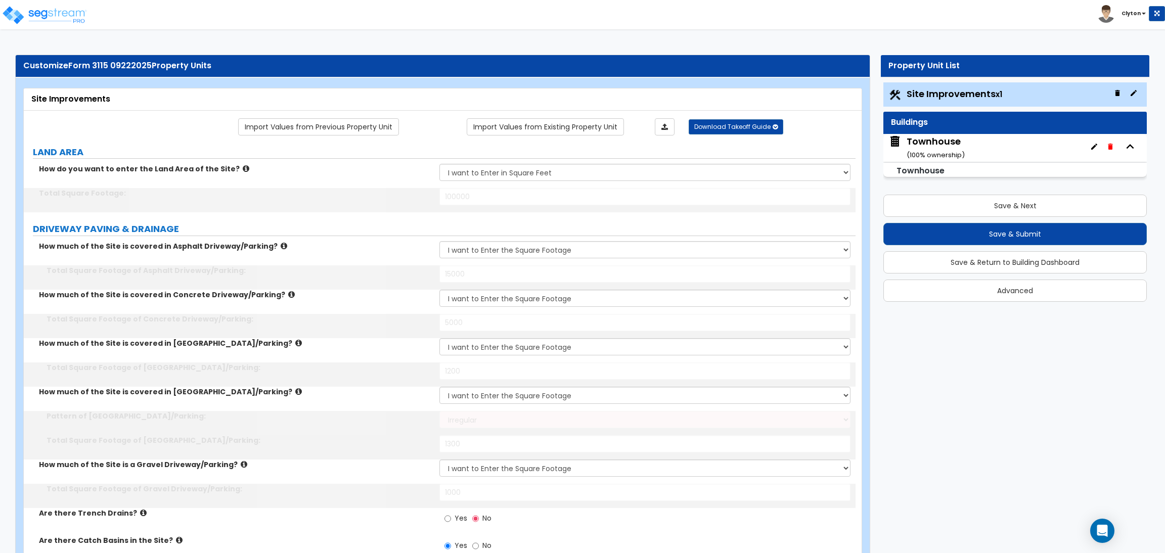
select select "3"
radio input "true"
select select "1"
select select "2"
select select "1"
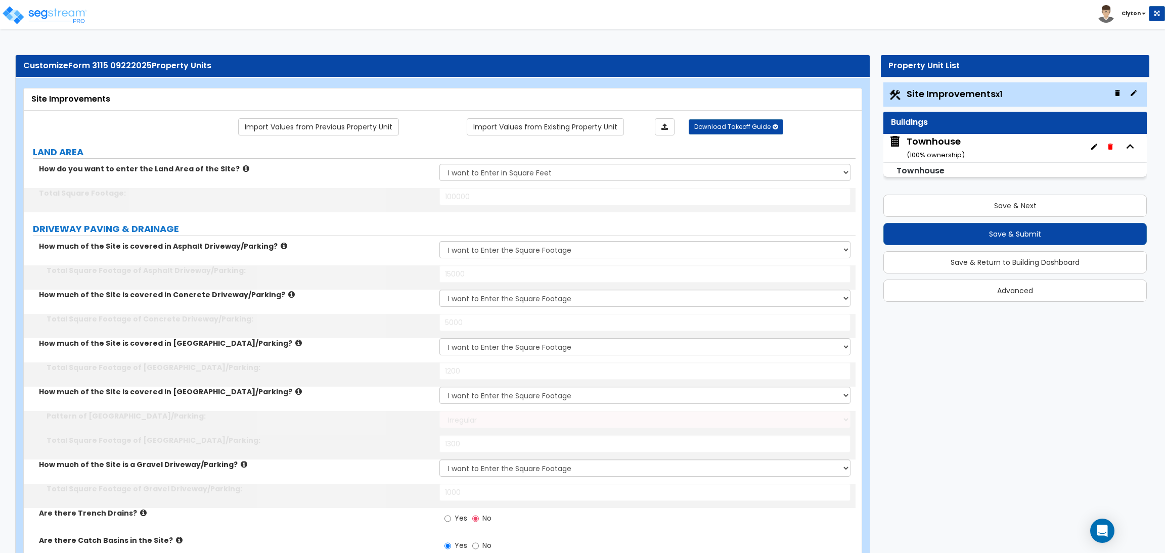
type input "250"
select select "2"
select select "1"
type input "400"
select select "1"
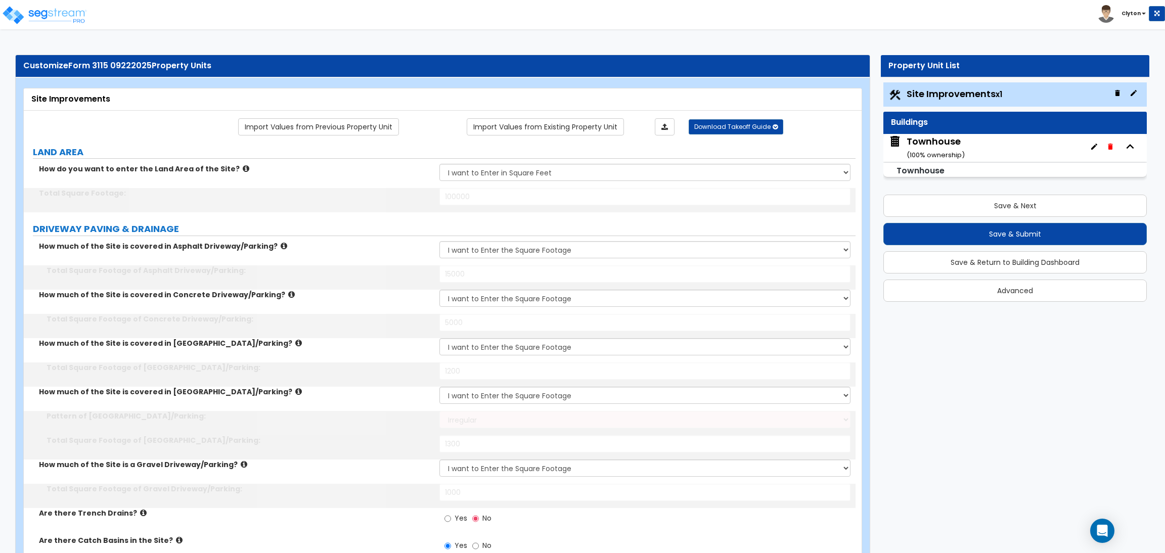
select select "2"
select select "1"
select select "2"
type input "1"
select select "1"
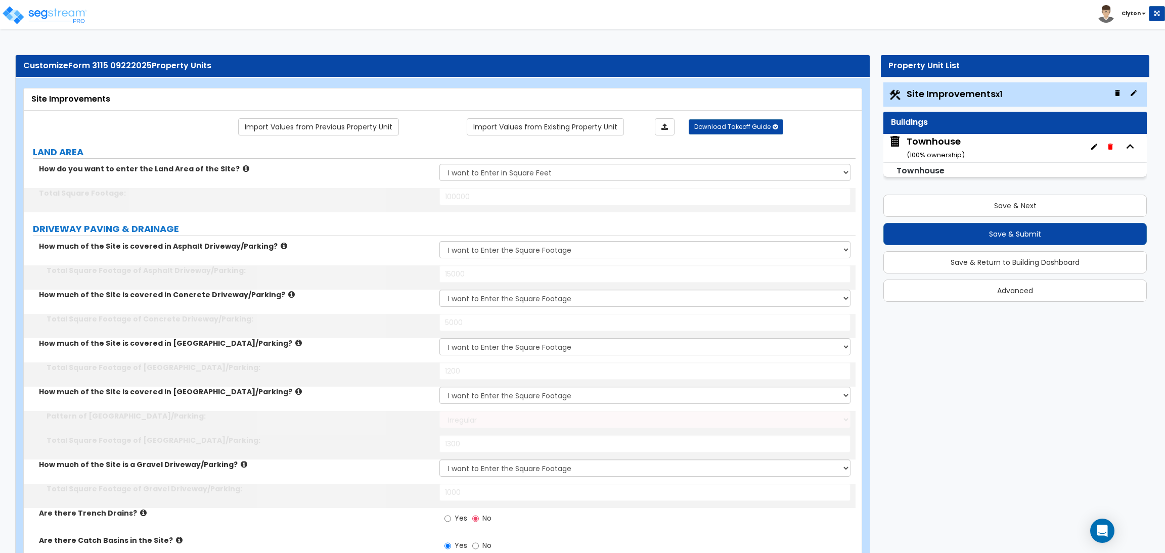
type input "350"
radio input "true"
type input "8"
select select "1"
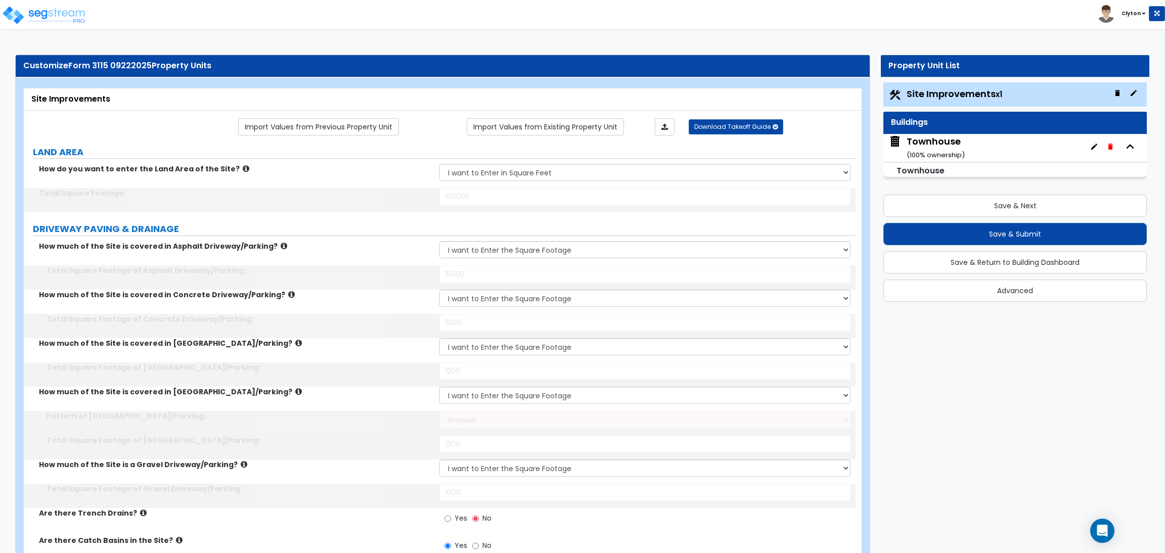
select select "2"
type input "2"
radio input "true"
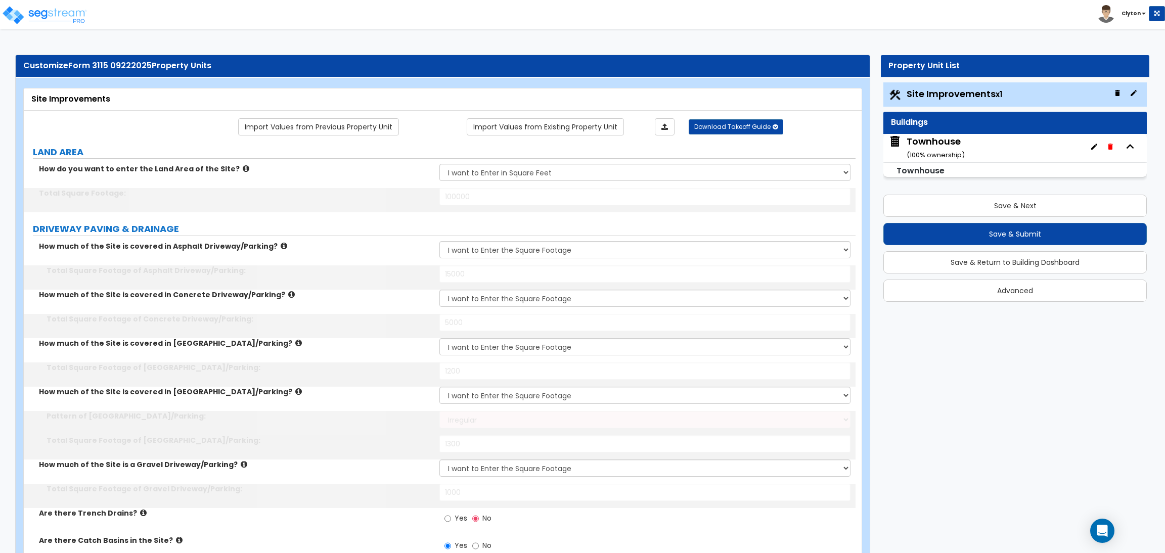
radio input "true"
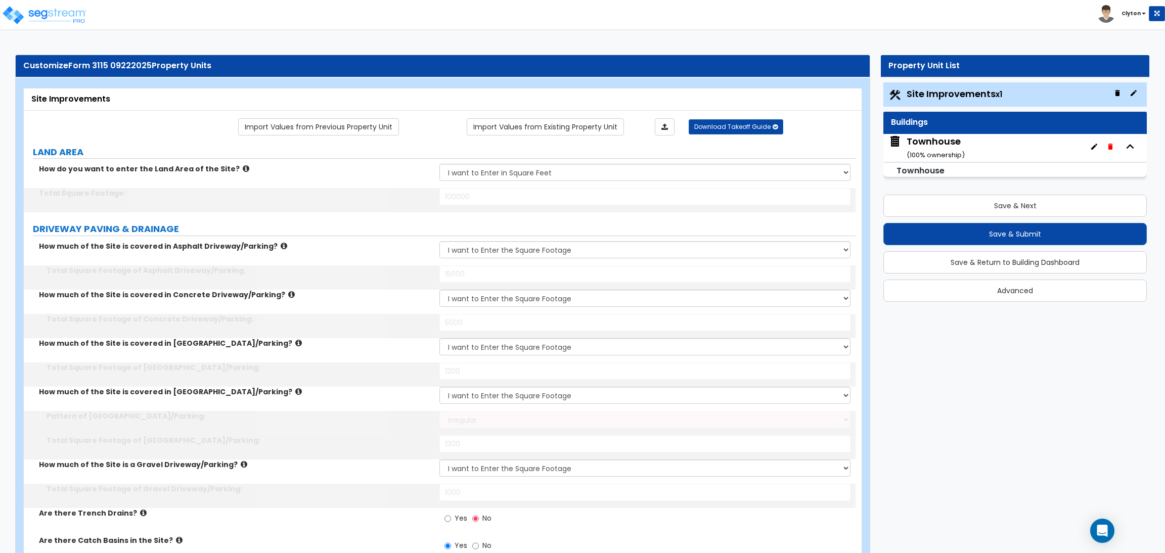
radio input "true"
select select "4"
type input "20"
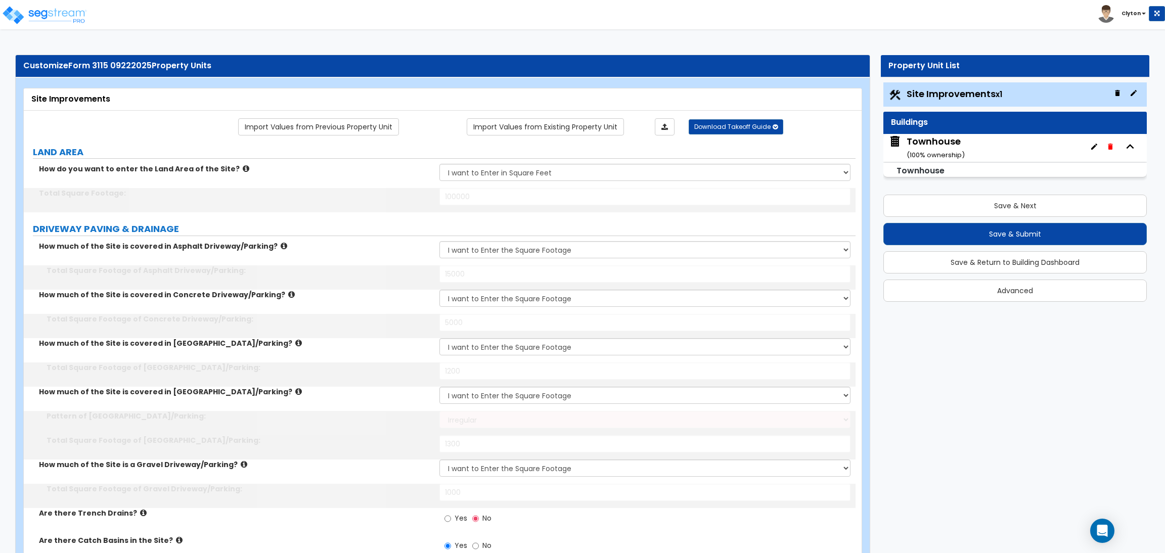
select select "4"
type input "14"
type input "850"
type input "5"
type input "20"
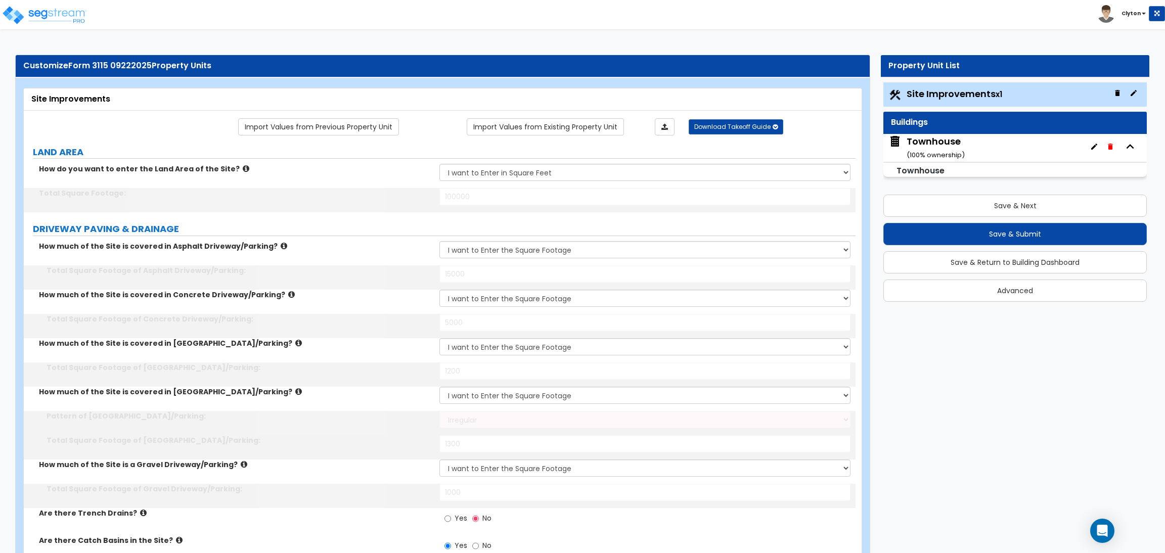
type input "5"
type input "20"
type input "5"
type input "20"
type input "5"
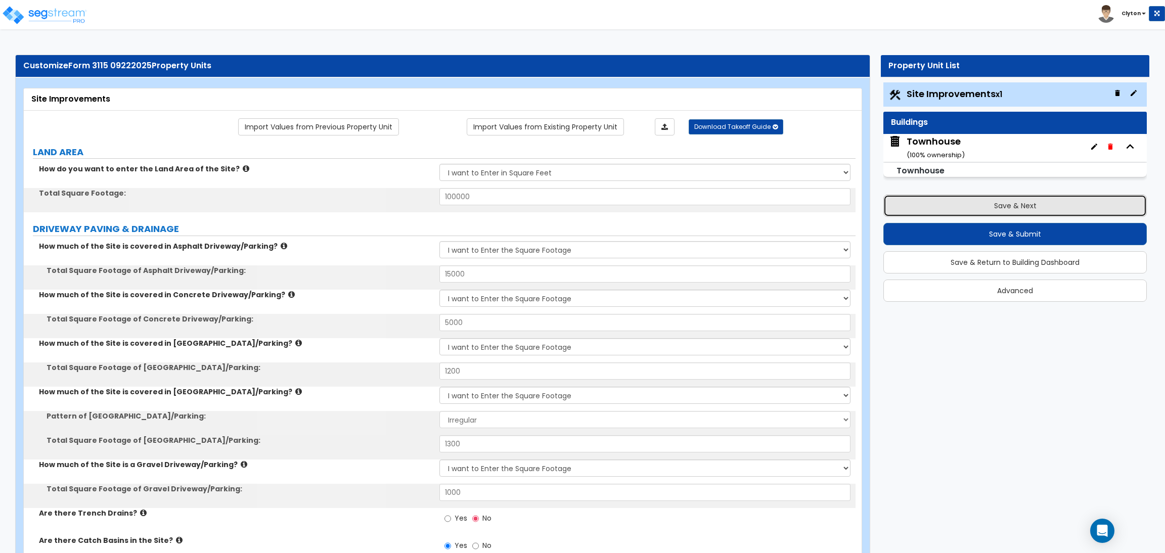
click at [981, 208] on button "Save & Next" at bounding box center [1014, 206] width 263 height 22
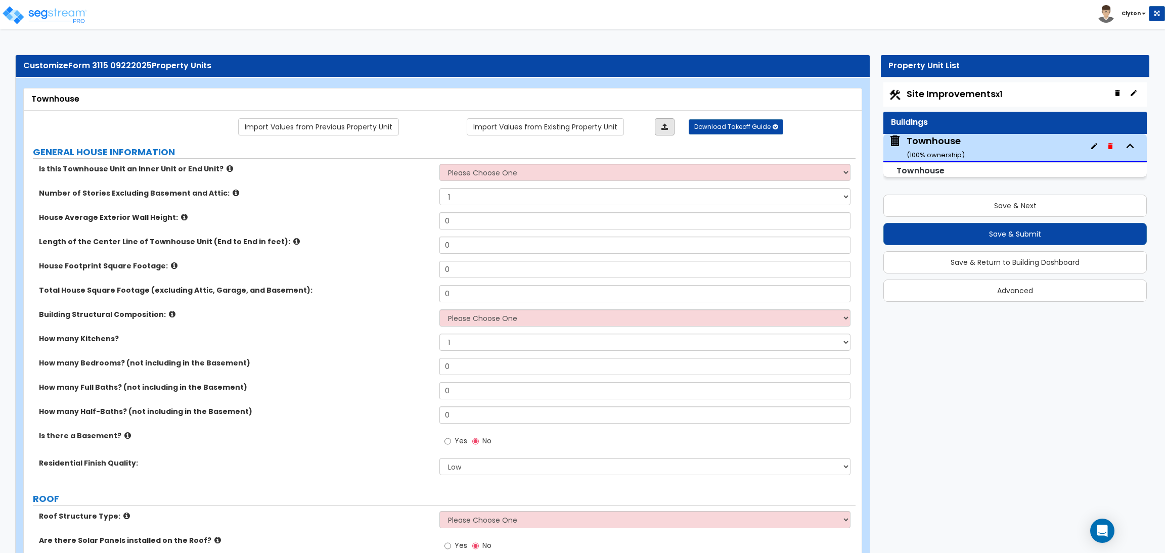
click at [657, 130] on link at bounding box center [665, 126] width 20 height 17
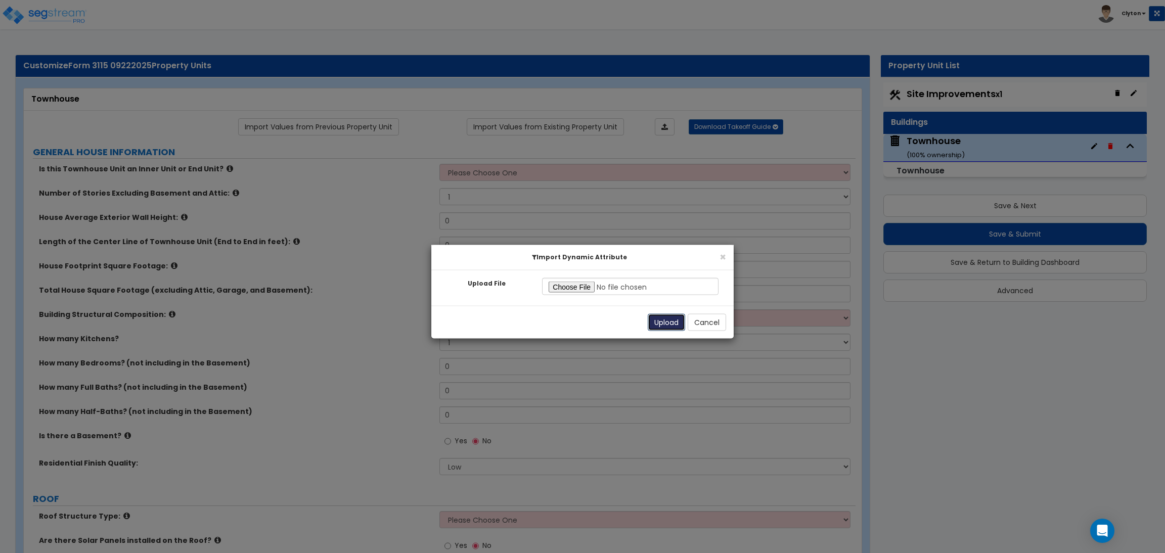
click at [660, 324] on button "Upload" at bounding box center [665, 322] width 37 height 17
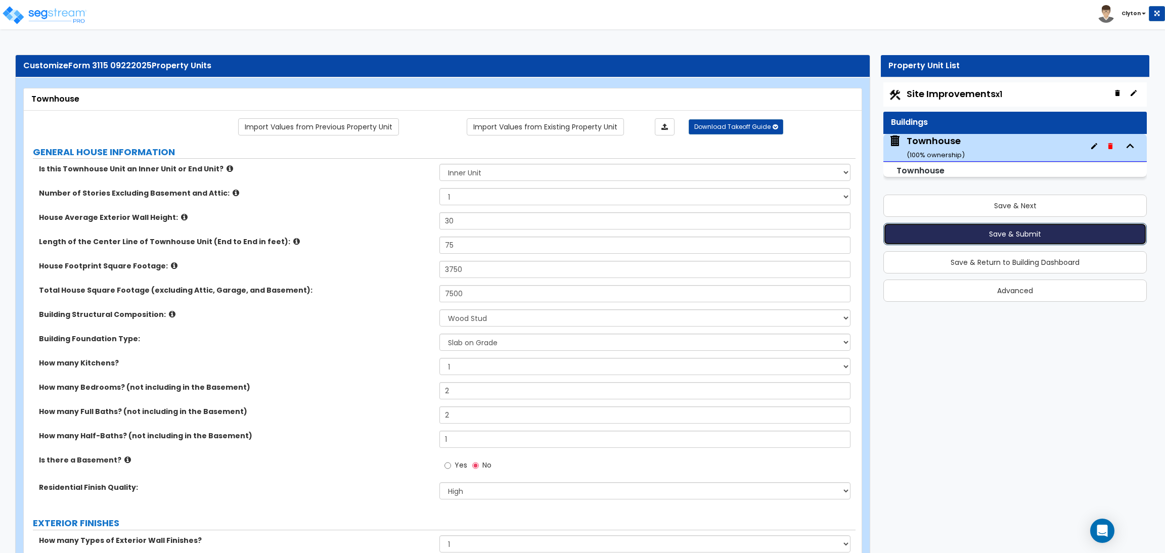
click at [1003, 236] on button "Save & Submit" at bounding box center [1014, 234] width 263 height 22
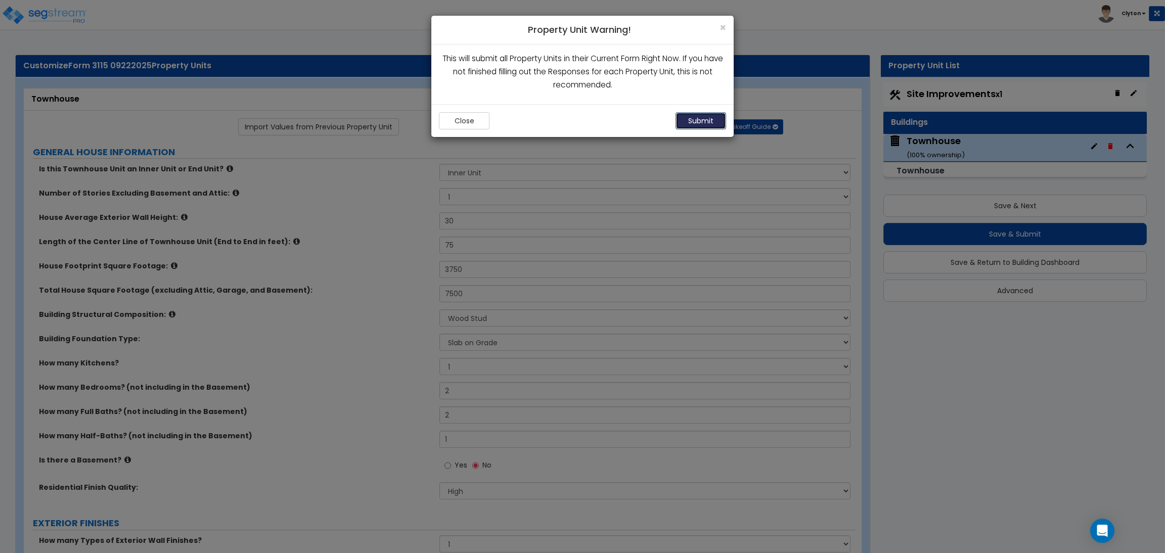
click at [706, 121] on button "Submit" at bounding box center [700, 120] width 51 height 17
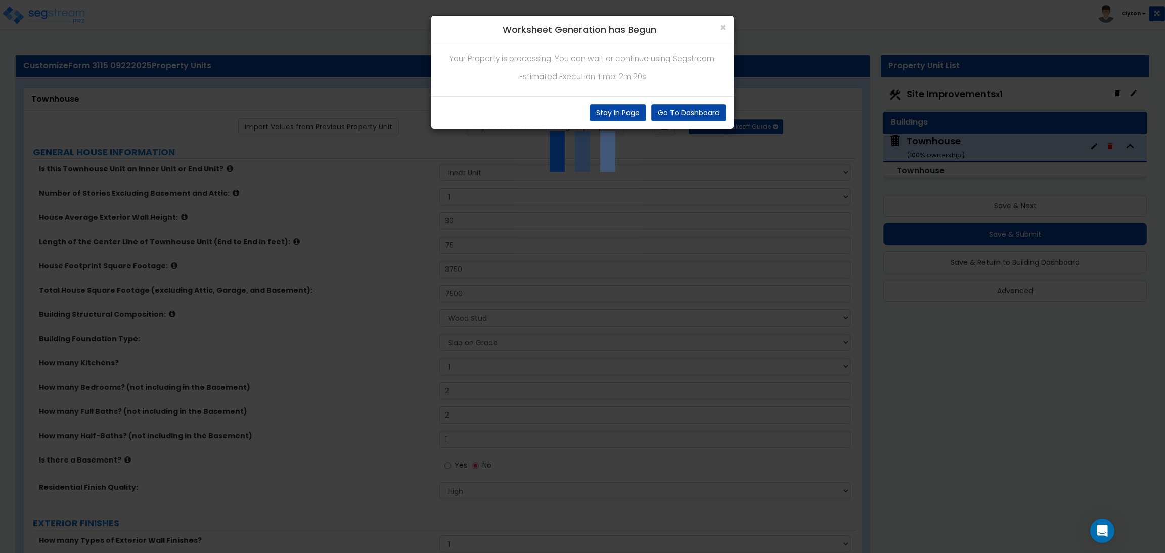
click at [286, 326] on div "× Worksheet Generation has Begun Your Property is processing. You can wait or c…" at bounding box center [582, 276] width 1165 height 553
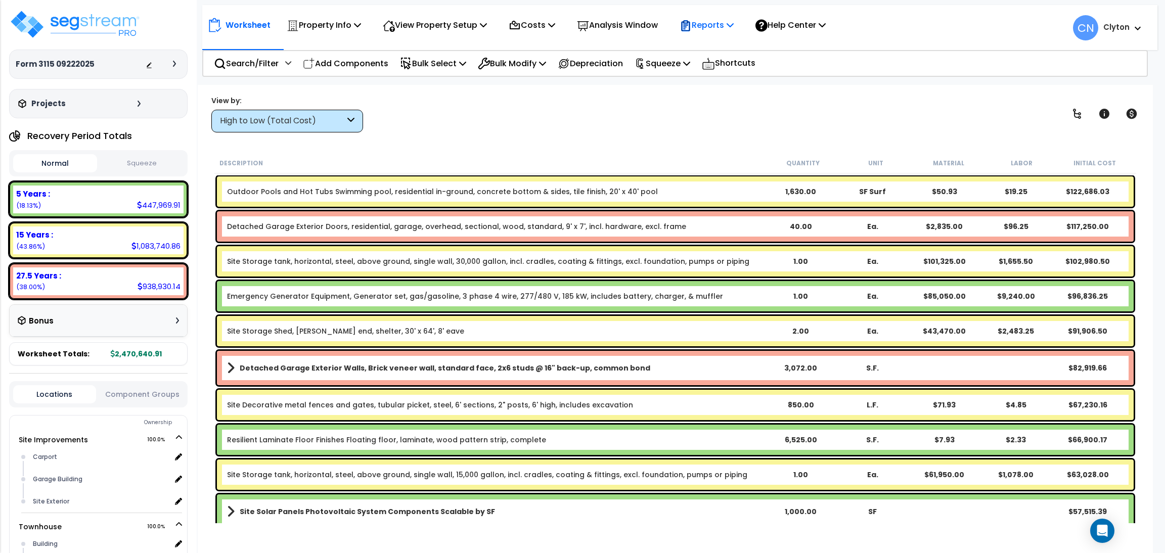
click at [722, 25] on p "Reports" at bounding box center [706, 25] width 54 height 14
click at [720, 25] on p "Reports" at bounding box center [706, 25] width 54 height 14
click at [121, 25] on img at bounding box center [74, 24] width 131 height 30
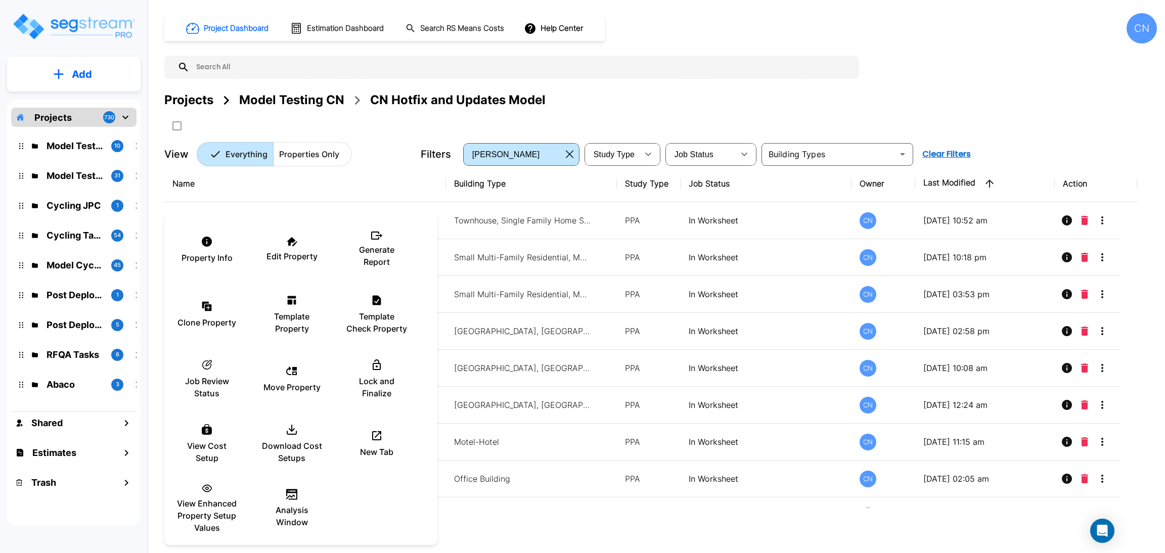
click at [785, 99] on div at bounding box center [582, 276] width 1165 height 553
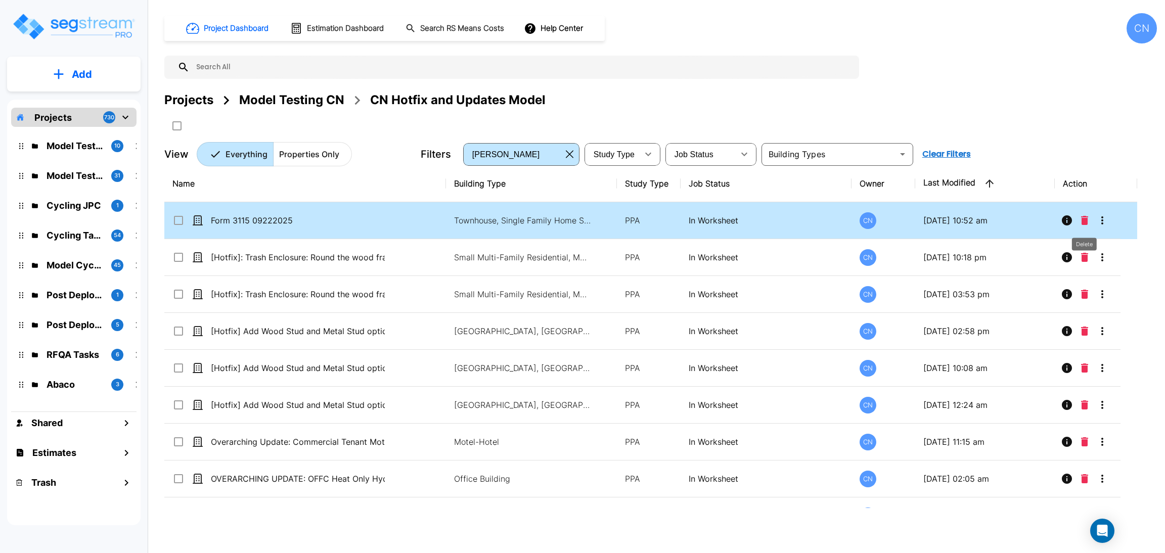
click at [1081, 222] on icon "Delete" at bounding box center [1084, 220] width 7 height 9
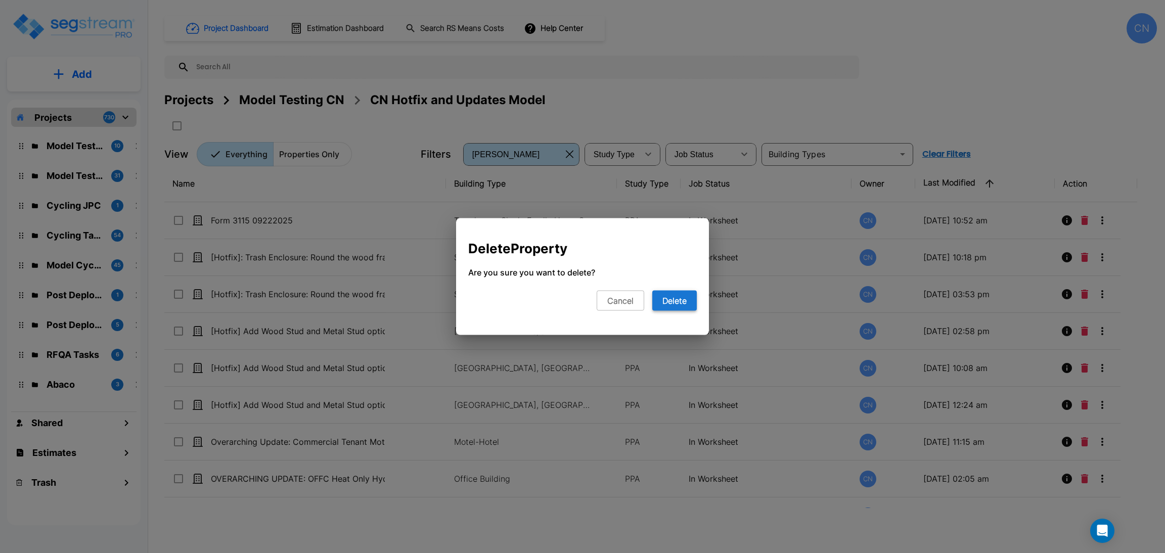
click at [669, 301] on button "Delete" at bounding box center [674, 301] width 44 height 20
